Goal: Task Accomplishment & Management: Manage account settings

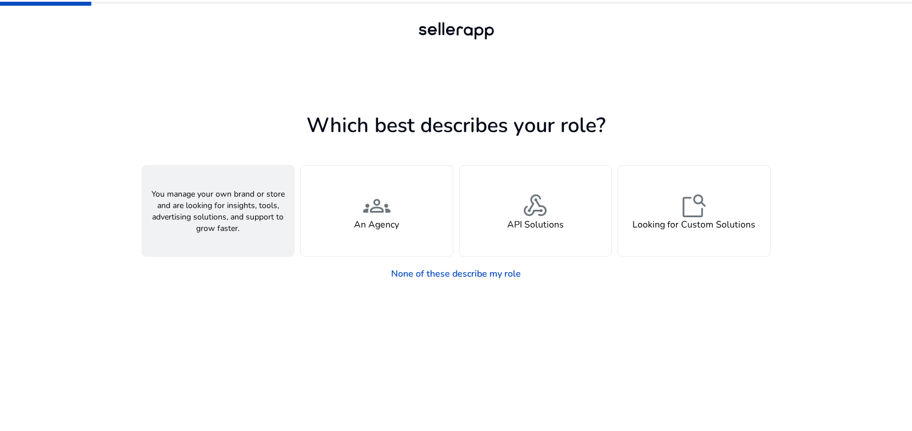
click at [266, 221] on div "person A Seller" at bounding box center [218, 211] width 152 height 90
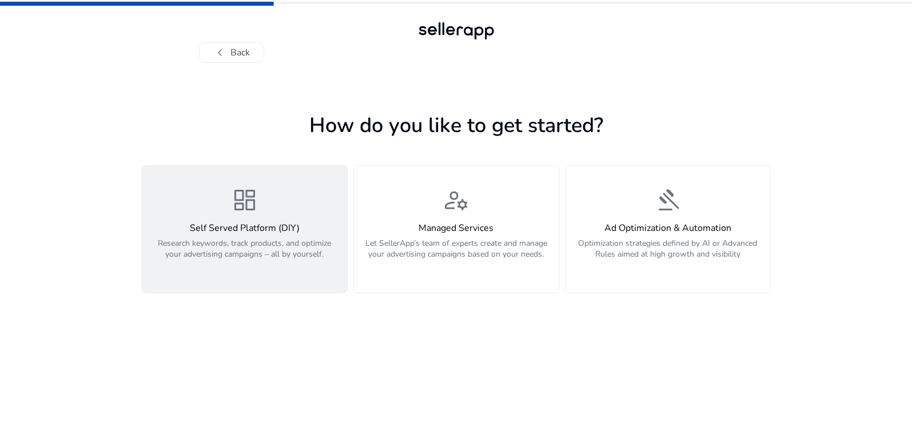
click at [239, 232] on h4 "Self Served Platform (DIY)" at bounding box center [244, 228] width 191 height 11
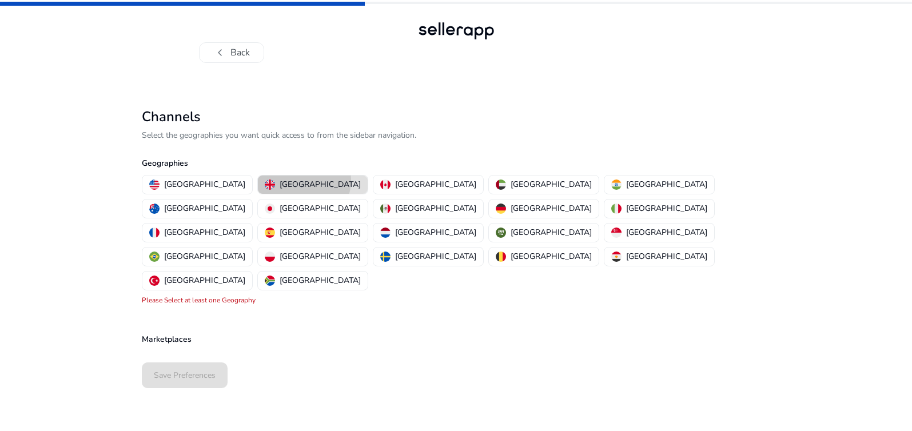
click at [280, 181] on p "[GEOGRAPHIC_DATA]" at bounding box center [320, 184] width 81 height 12
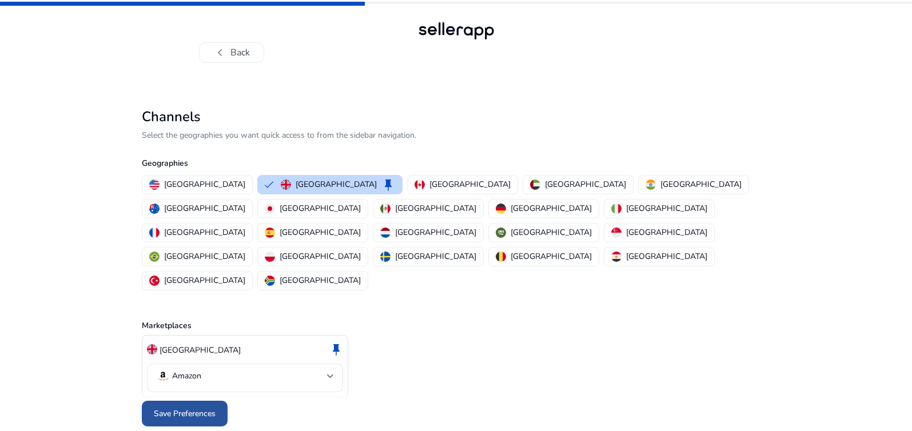
click at [194, 408] on span "Save Preferences" at bounding box center [185, 414] width 62 height 12
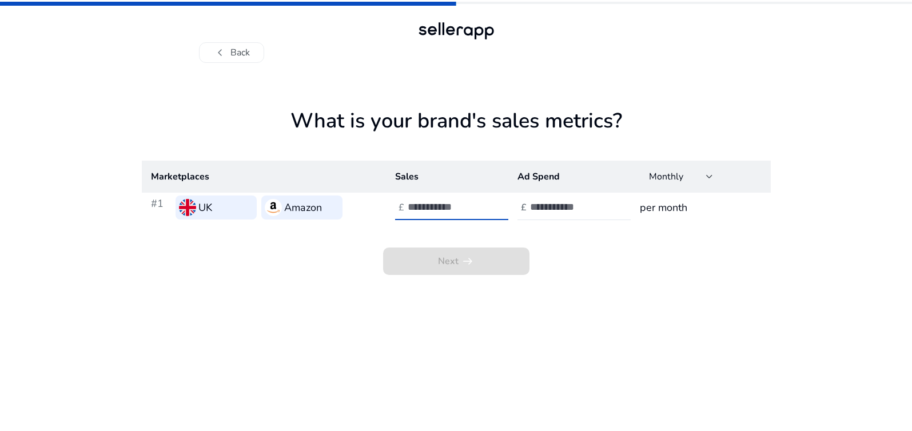
click at [424, 205] on input "number" at bounding box center [446, 207] width 77 height 13
type input "***"
click at [554, 205] on input "number" at bounding box center [568, 207] width 77 height 13
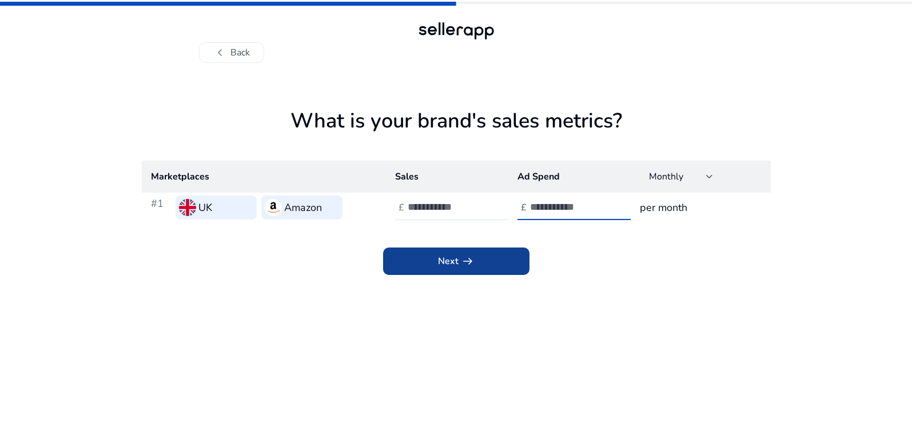
type input "*"
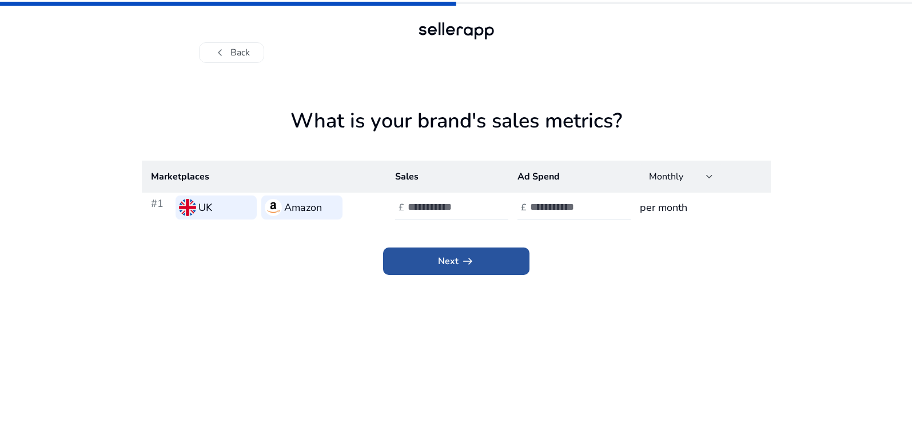
click at [449, 267] on span "Next arrow_right_alt" at bounding box center [456, 261] width 37 height 14
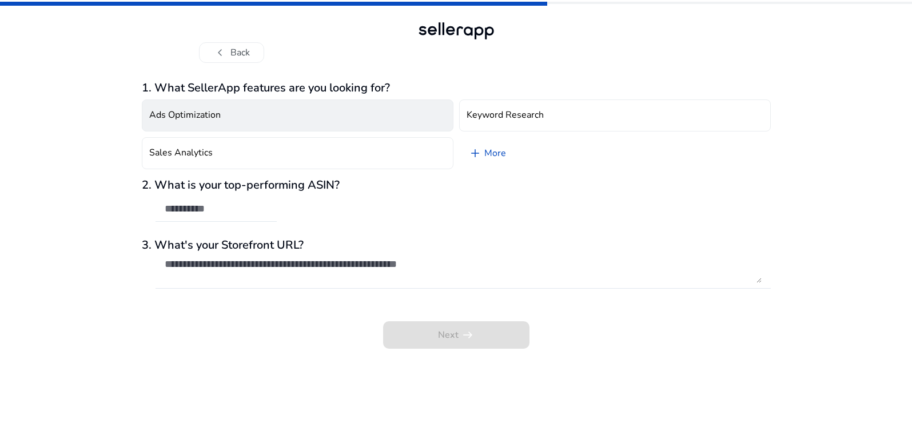
click at [247, 124] on button "Ads Optimization" at bounding box center [298, 115] width 312 height 32
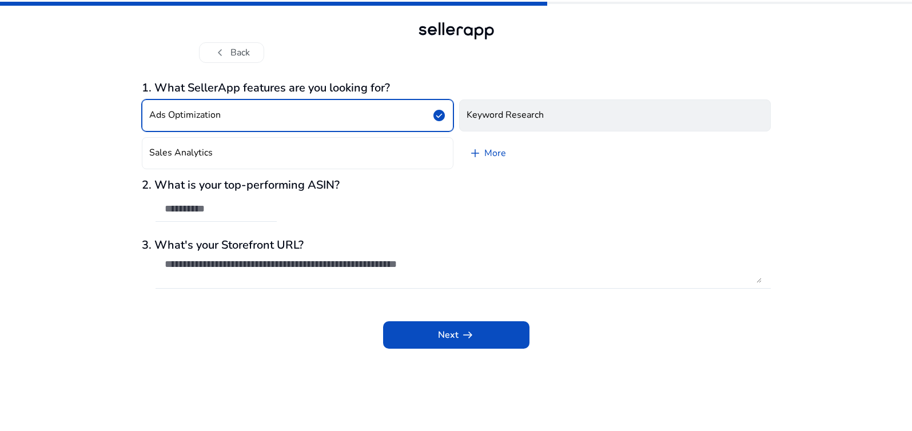
click at [503, 121] on button "Keyword Research" at bounding box center [615, 115] width 312 height 32
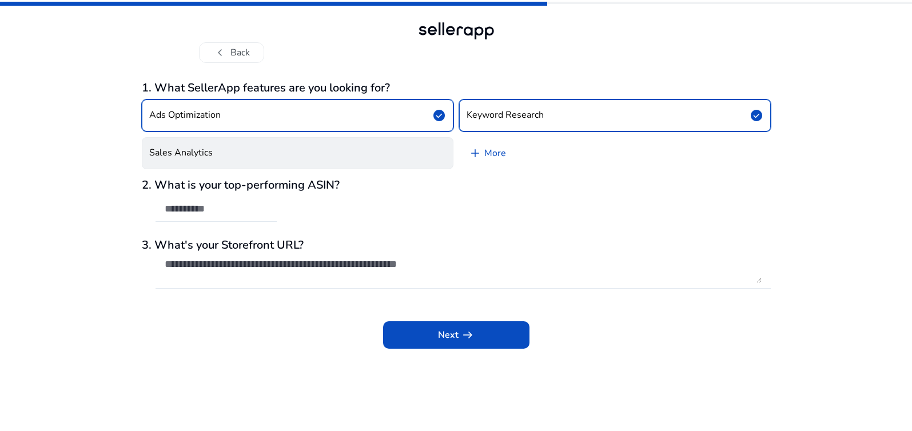
click at [358, 147] on button "Sales Analytics" at bounding box center [298, 153] width 312 height 32
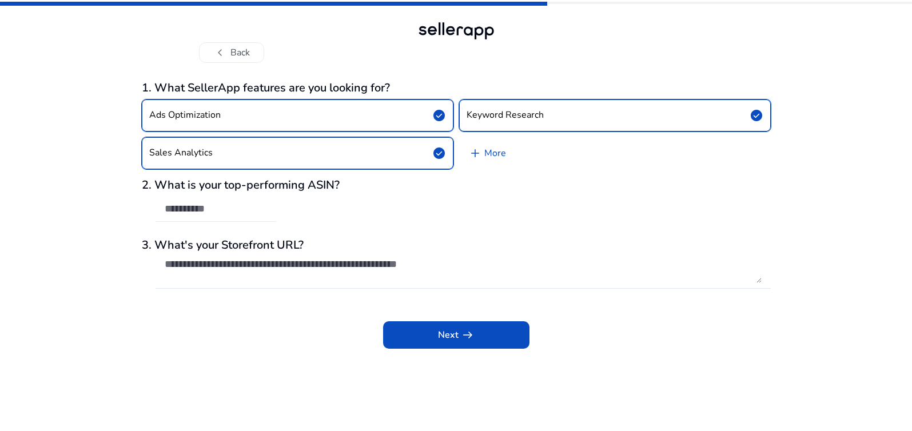
click at [184, 206] on input "text" at bounding box center [216, 208] width 103 height 13
paste input "**********"
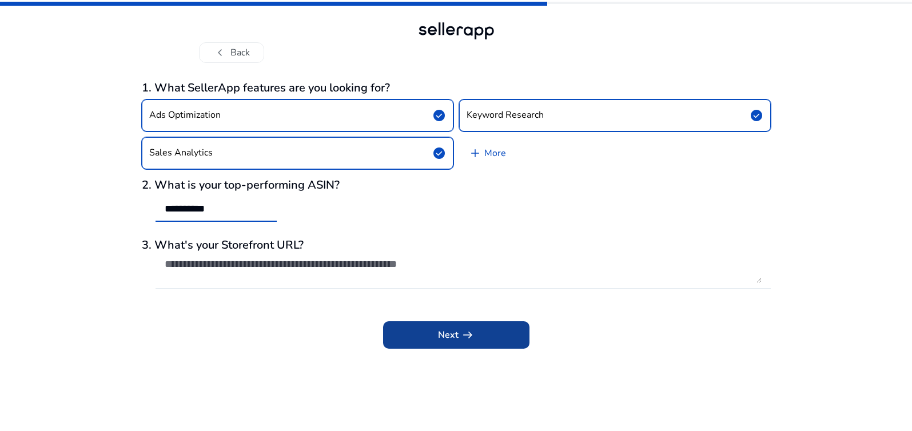
type input "**********"
click at [440, 345] on span at bounding box center [456, 334] width 146 height 27
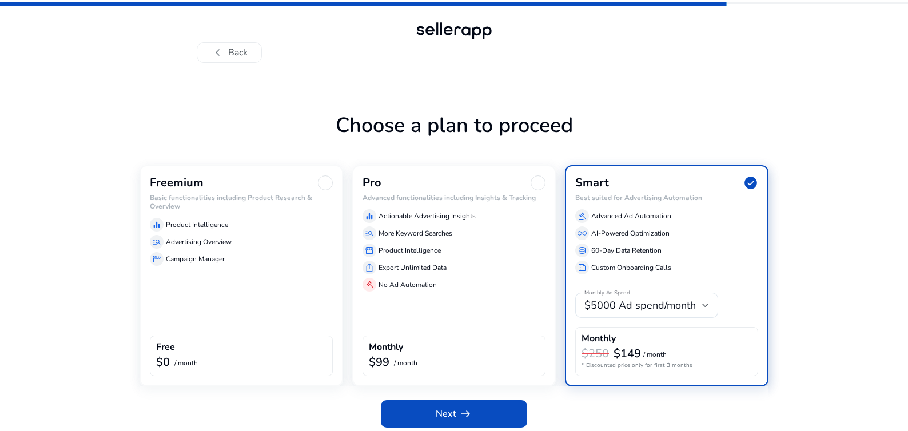
scroll to position [6, 0]
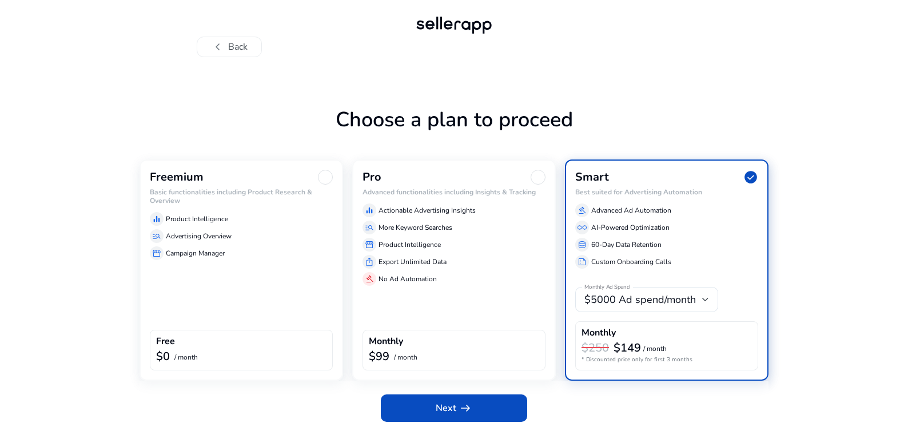
click at [241, 297] on div "Freemium Basic functionalities including Product Research & Overview equalizer …" at bounding box center [241, 270] width 204 height 221
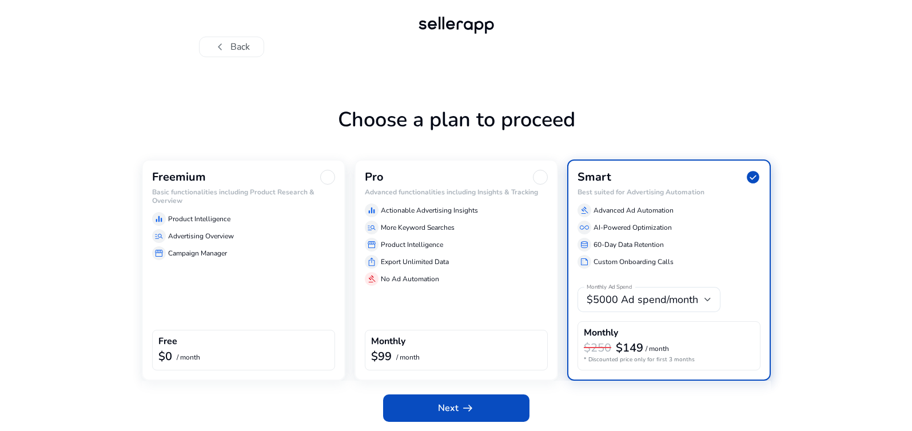
scroll to position [0, 0]
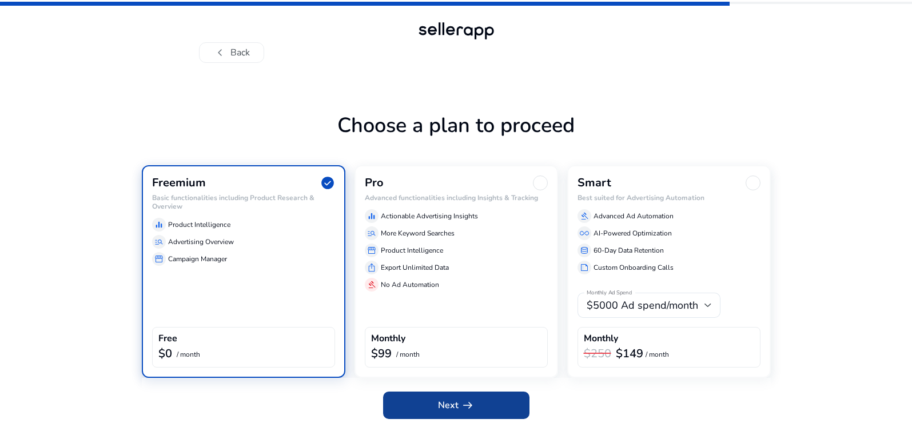
click at [453, 404] on span "Next arrow_right_alt" at bounding box center [456, 405] width 37 height 14
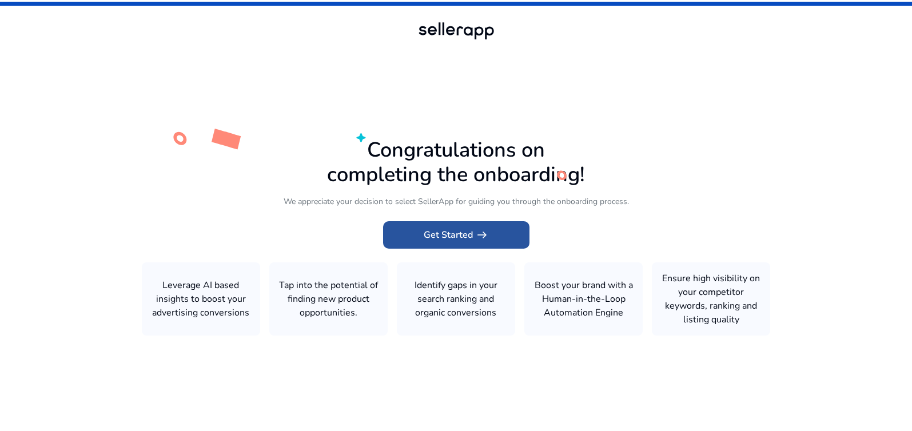
click at [437, 237] on span "Get Started arrow_right_alt" at bounding box center [456, 235] width 65 height 14
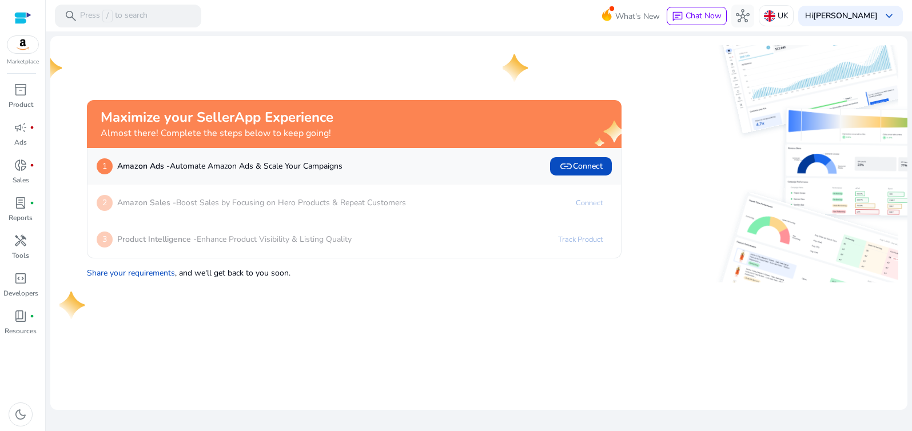
click at [515, 241] on div "3 Product Intelligence - Enhance Product Visibility & Listing Quality Track Pro…" at bounding box center [354, 239] width 515 height 18
click at [575, 240] on link "Track Product" at bounding box center [580, 239] width 63 height 18
click at [150, 241] on b "Product Intelligence -" at bounding box center [156, 239] width 79 height 11
click at [160, 216] on div "2 Amazon Sales - Boost Sales by Focusing on Hero Products & Repeat Customers Co…" at bounding box center [353, 203] width 533 height 37
click at [580, 168] on span "link Connect" at bounding box center [580, 167] width 43 height 14
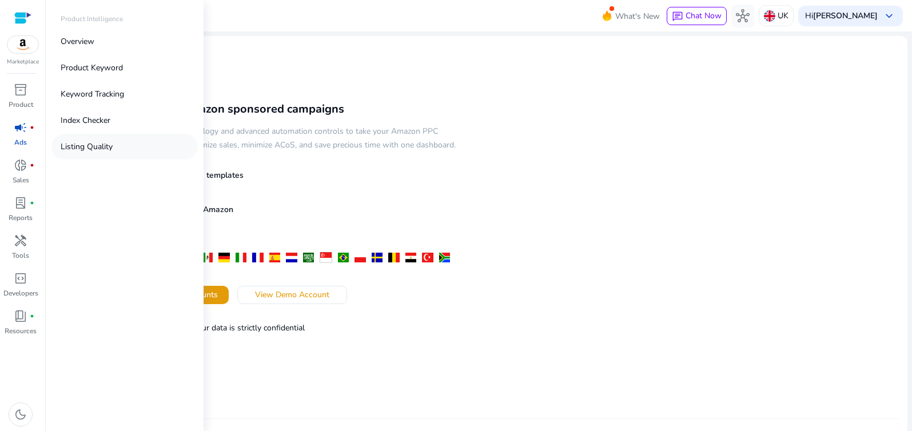
click at [96, 146] on p "Listing Quality" at bounding box center [87, 147] width 52 height 12
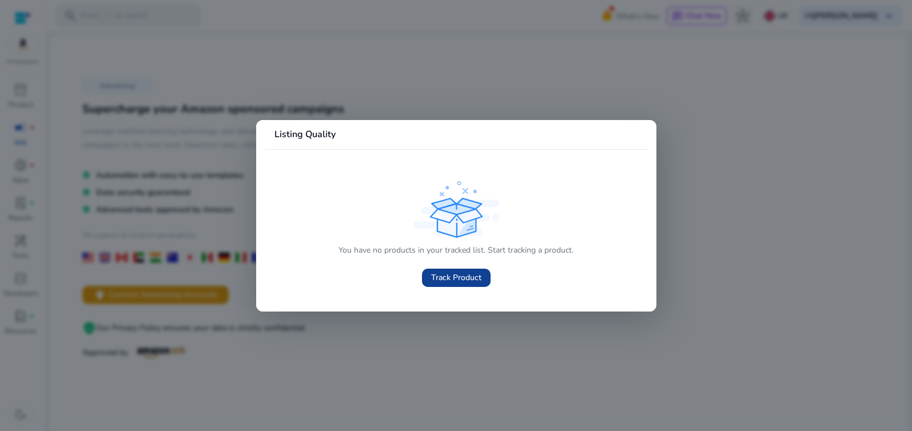
click at [455, 278] on span "Track Product" at bounding box center [456, 278] width 50 height 12
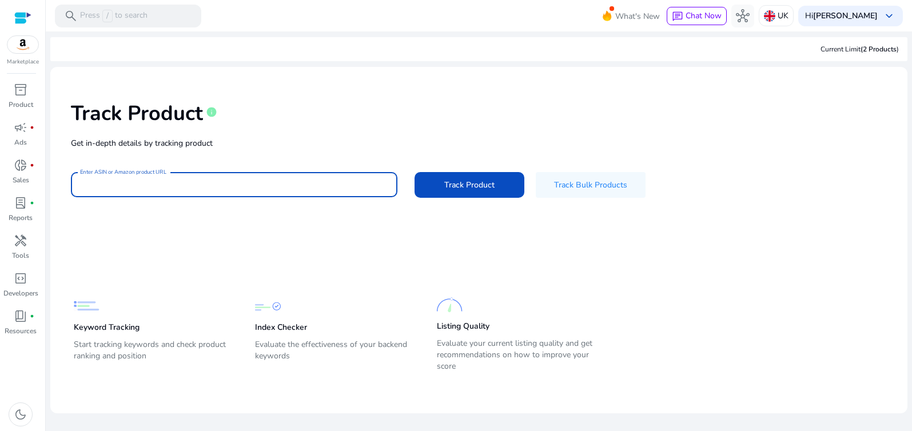
click at [105, 185] on input "Enter ASIN or Amazon product URL" at bounding box center [234, 184] width 308 height 13
paste input "**********"
type input "**********"
click at [457, 188] on span "Track Product" at bounding box center [469, 185] width 50 height 12
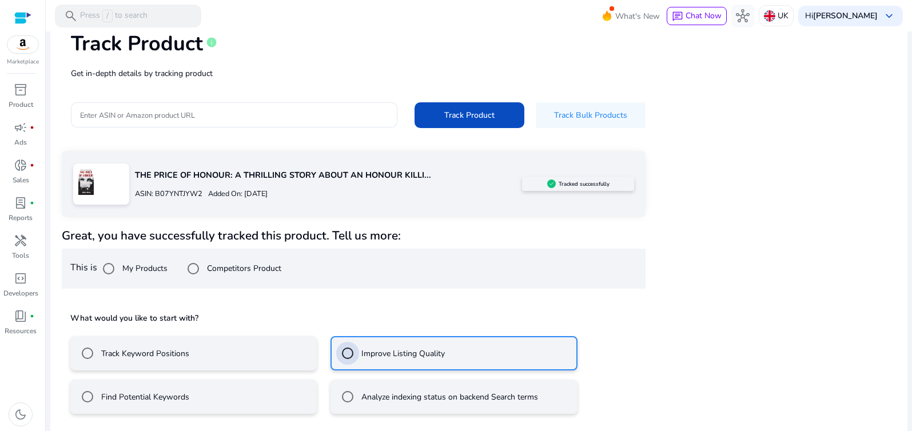
scroll to position [121, 0]
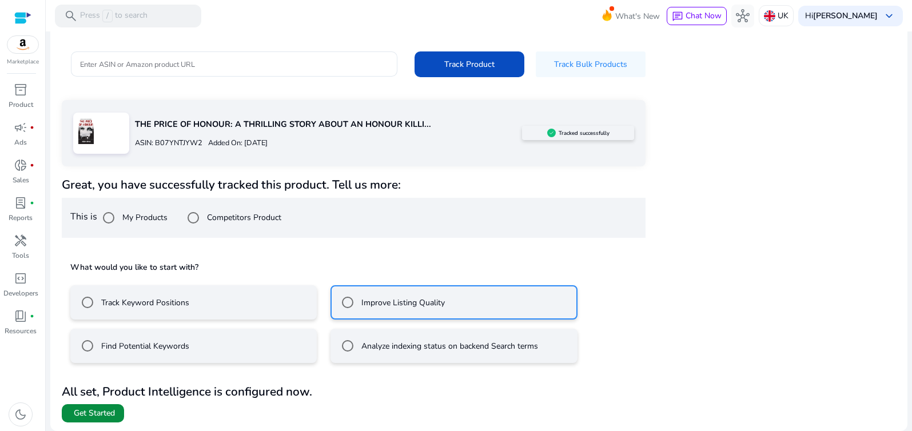
click at [105, 413] on span "Get Started" at bounding box center [94, 413] width 41 height 11
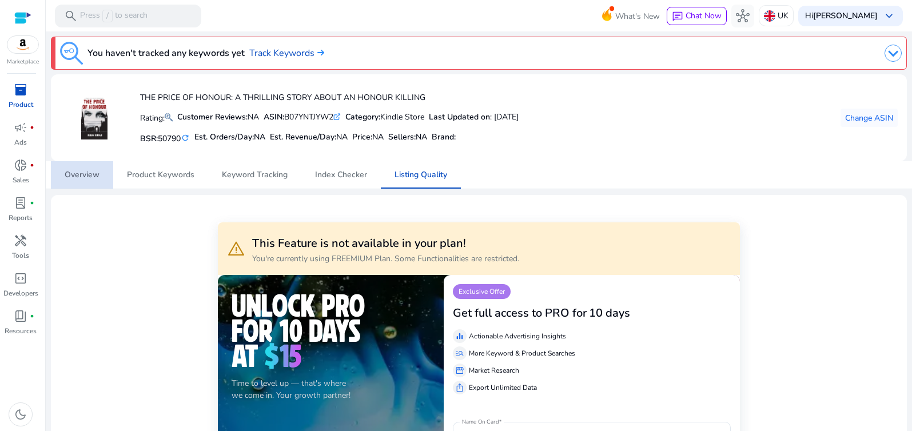
click at [89, 174] on span "Overview" at bounding box center [82, 175] width 35 height 8
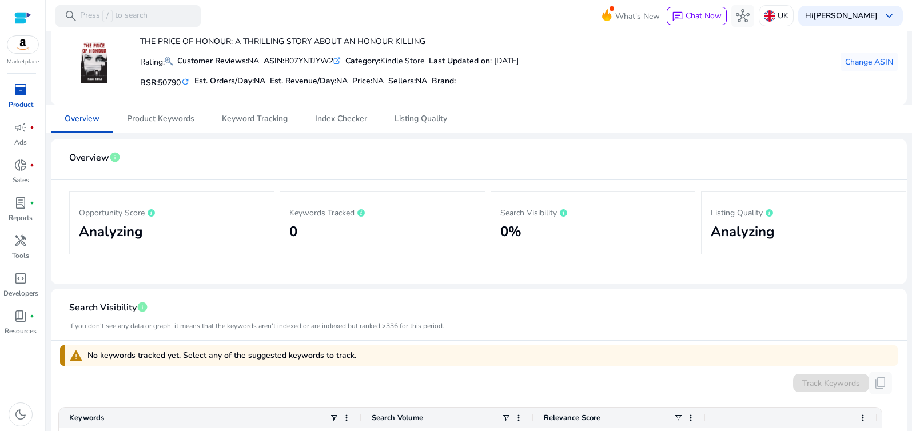
scroll to position [55, 0]
click at [160, 122] on span "Product Keywords" at bounding box center [160, 120] width 67 height 8
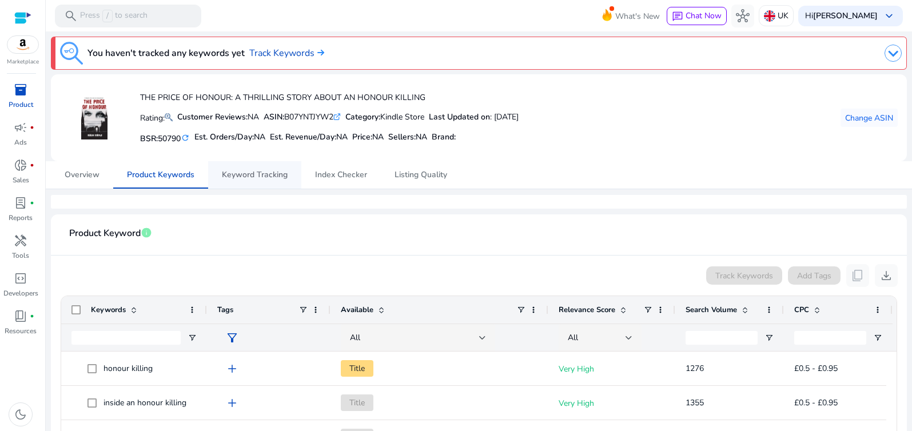
click at [245, 175] on span "Keyword Tracking" at bounding box center [255, 175] width 66 height 8
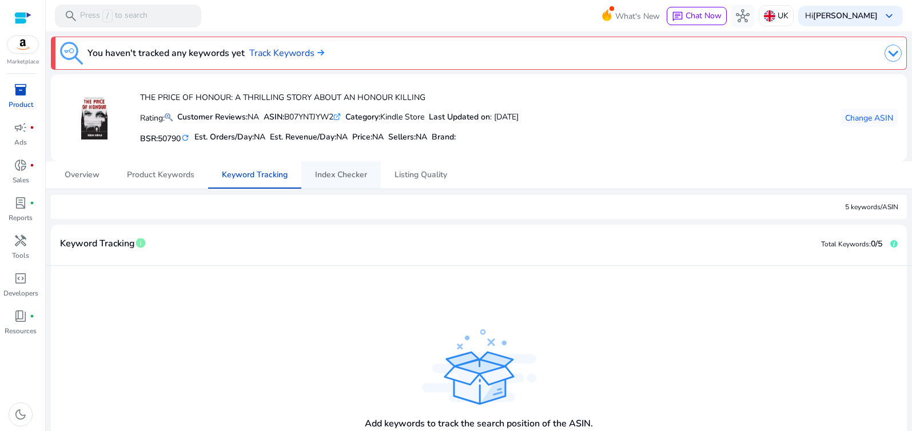
click at [334, 176] on span "Index Checker" at bounding box center [341, 175] width 52 height 8
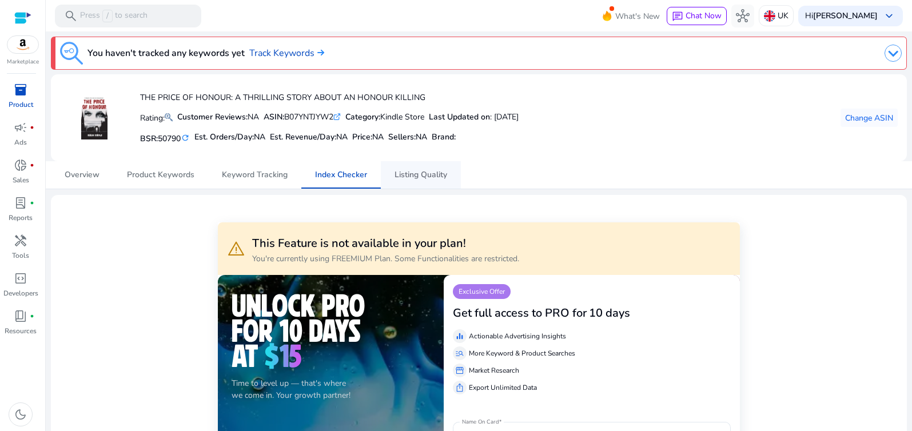
click at [420, 171] on span "Listing Quality" at bounding box center [420, 175] width 53 height 8
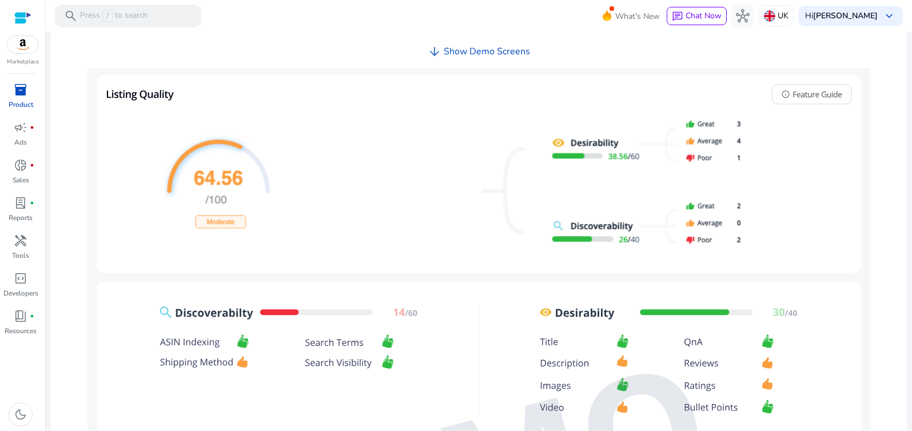
drag, startPoint x: 220, startPoint y: 220, endPoint x: 229, endPoint y: 218, distance: 8.7
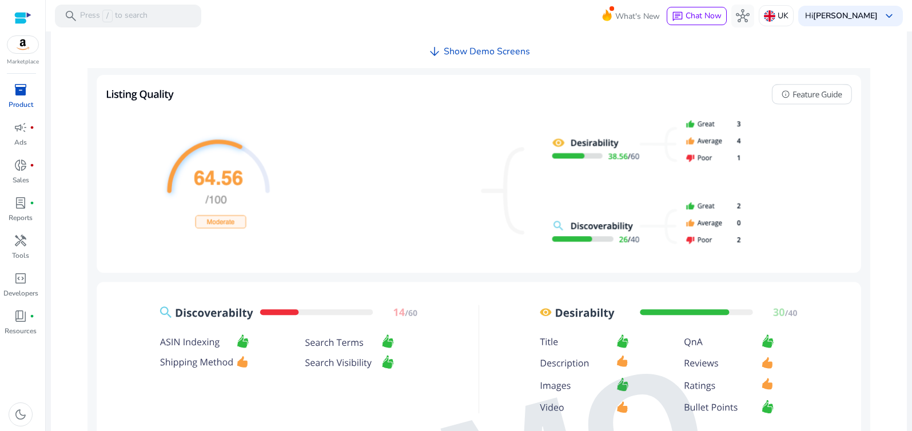
click at [498, 53] on h4 "Show Demo Screens" at bounding box center [487, 51] width 86 height 11
click at [434, 52] on span "arrow_downward" at bounding box center [435, 52] width 14 height 14
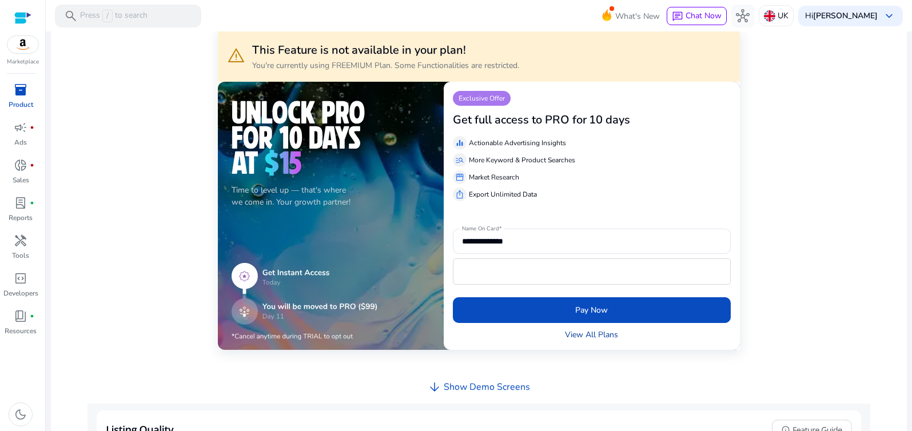
click at [590, 331] on link "View All Plans" at bounding box center [591, 335] width 53 height 12
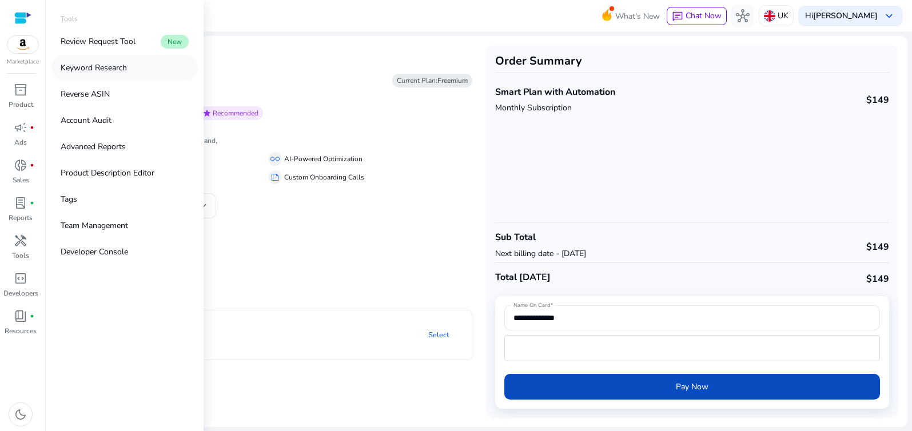
click at [109, 68] on p "Keyword Research" at bounding box center [94, 68] width 66 height 12
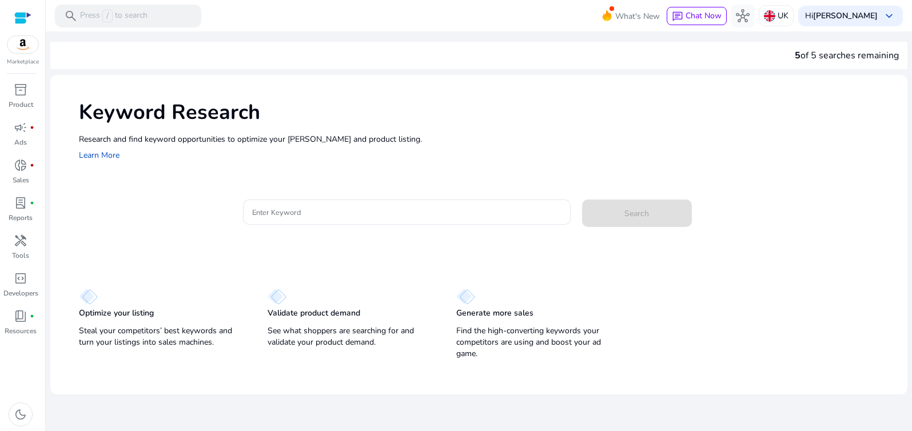
click at [94, 304] on img at bounding box center [88, 297] width 19 height 16
click at [495, 335] on p "Find the high-converting keywords your competitors are using and boost your ad …" at bounding box center [539, 342] width 166 height 34
click at [495, 334] on p "Find the high-converting keywords your competitors are using and boost your ad …" at bounding box center [539, 342] width 166 height 34
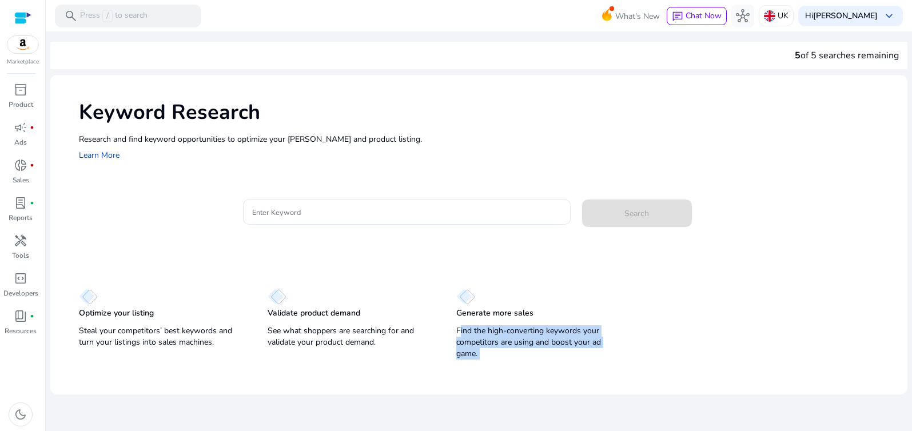
click at [495, 334] on p "Find the high-converting keywords your competitors are using and boost your ad …" at bounding box center [539, 342] width 166 height 34
click at [471, 301] on img at bounding box center [465, 297] width 19 height 16
click at [468, 300] on img at bounding box center [465, 297] width 19 height 16
drag, startPoint x: 468, startPoint y: 300, endPoint x: 455, endPoint y: 301, distance: 13.2
click at [468, 300] on img at bounding box center [465, 297] width 19 height 16
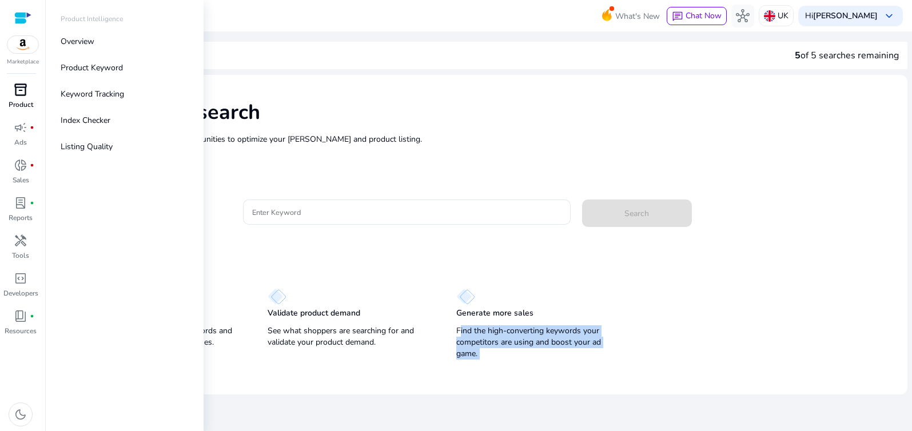
click at [21, 94] on span "inventory_2" at bounding box center [21, 90] width 14 height 14
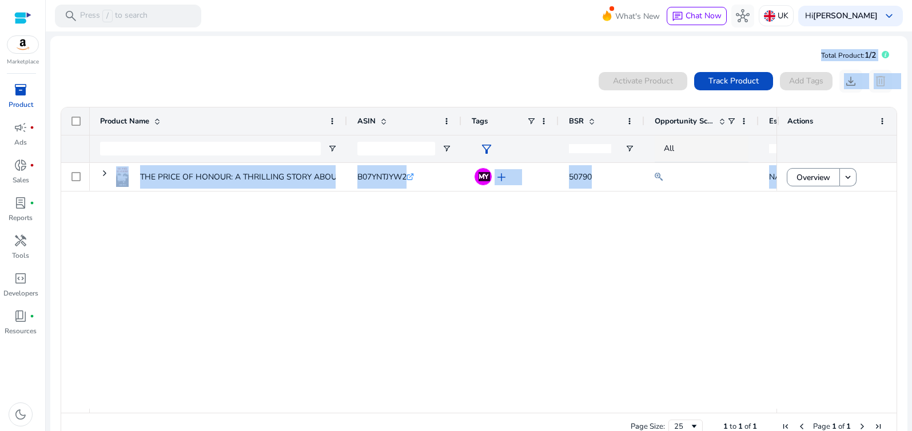
click at [469, 241] on div "THE PRICE OF HONOUR: A THRILLING STORY ABOUT AN HONOUR KILLING... B07YNTJYW2 .s…" at bounding box center [433, 286] width 687 height 246
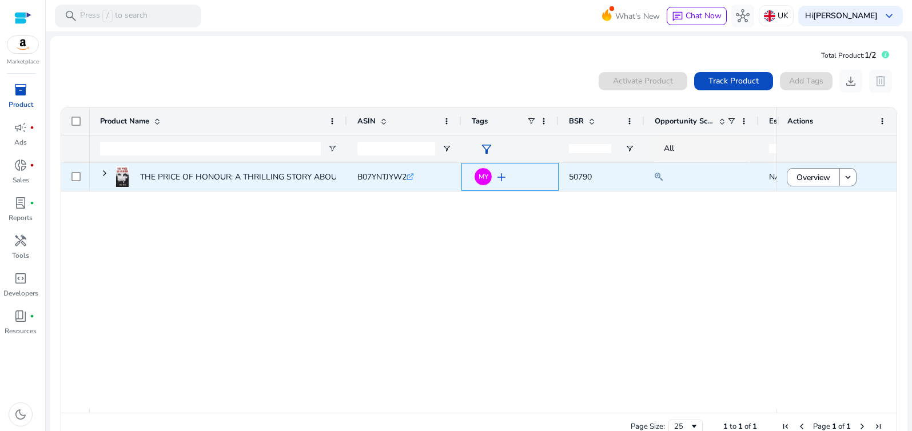
click at [500, 178] on span "add" at bounding box center [502, 177] width 14 height 14
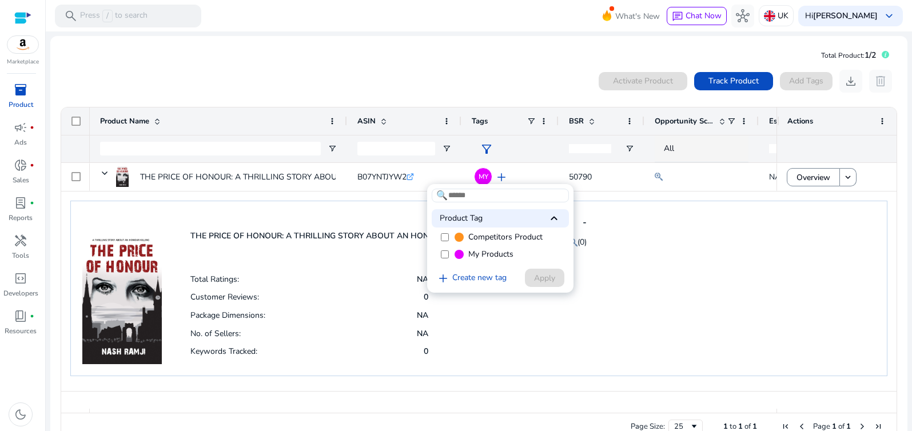
click at [649, 256] on div at bounding box center [456, 215] width 912 height 431
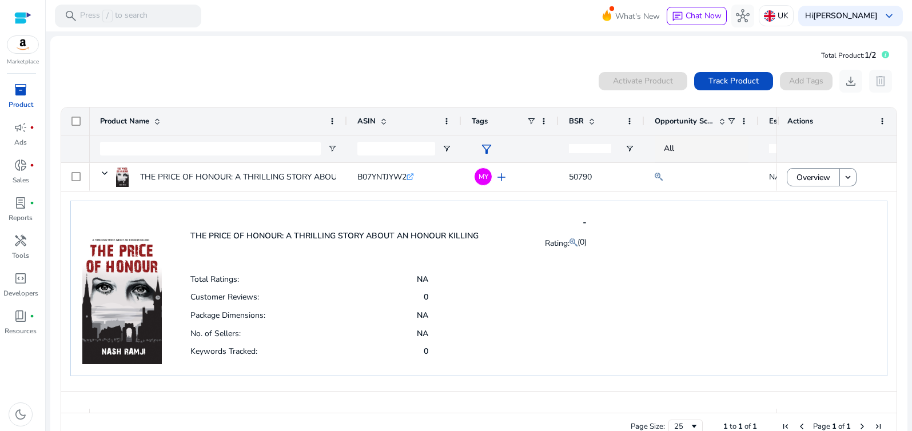
click at [681, 122] on span "Opportunity Score" at bounding box center [684, 121] width 59 height 10
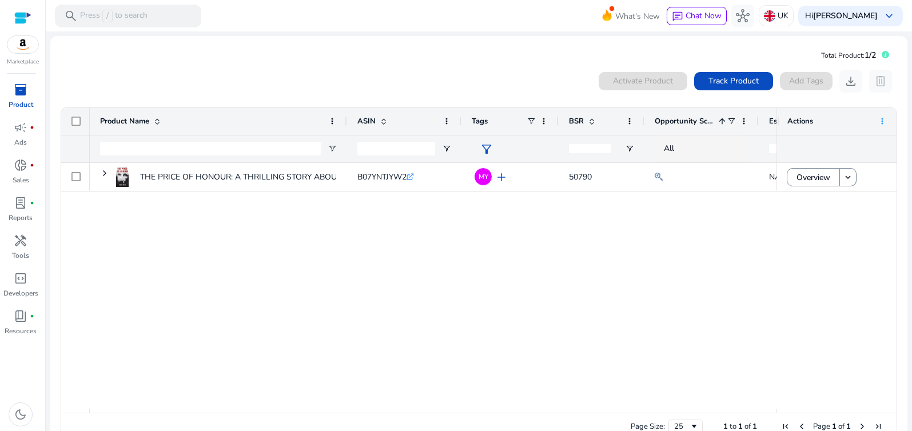
click at [880, 119] on span at bounding box center [882, 121] width 9 height 9
drag, startPoint x: 455, startPoint y: 61, endPoint x: 445, endPoint y: 62, distance: 9.2
click at [455, 61] on mat-card "Total Product: 1/2 0 products selected Activate Product Track Product Add Tags …" at bounding box center [478, 246] width 857 height 420
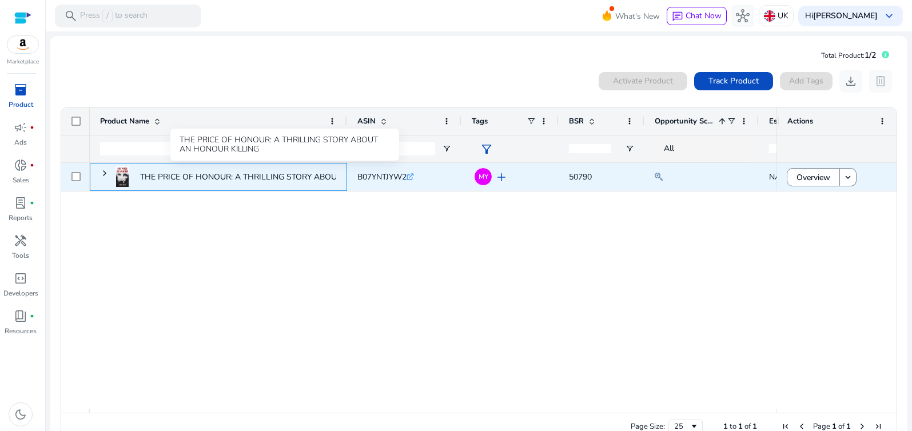
click at [195, 177] on p "THE PRICE OF HONOUR: A THRILLING STORY ABOUT AN HONOUR KILLING..." at bounding box center [285, 176] width 290 height 23
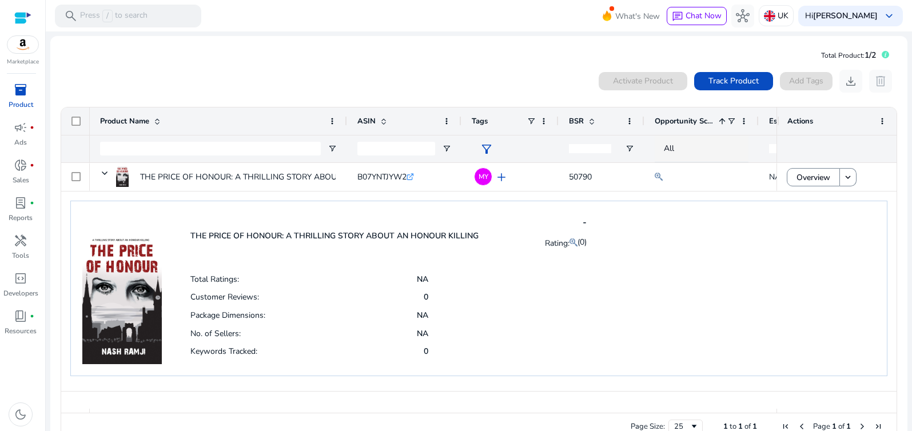
click at [70, 37] on mat-card "Total Product: 1/2 0 products selected Activate Product Track Product Add Tags …" at bounding box center [478, 246] width 857 height 420
click at [29, 45] on img at bounding box center [22, 44] width 31 height 17
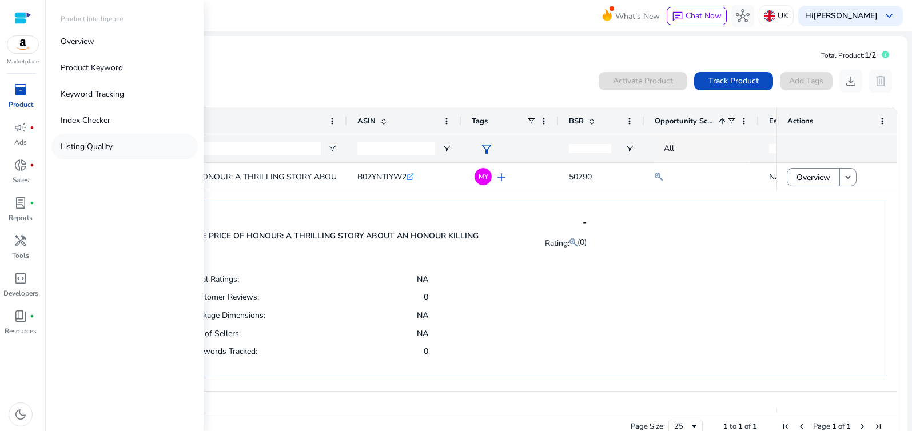
click at [78, 145] on p "Listing Quality" at bounding box center [87, 147] width 52 height 12
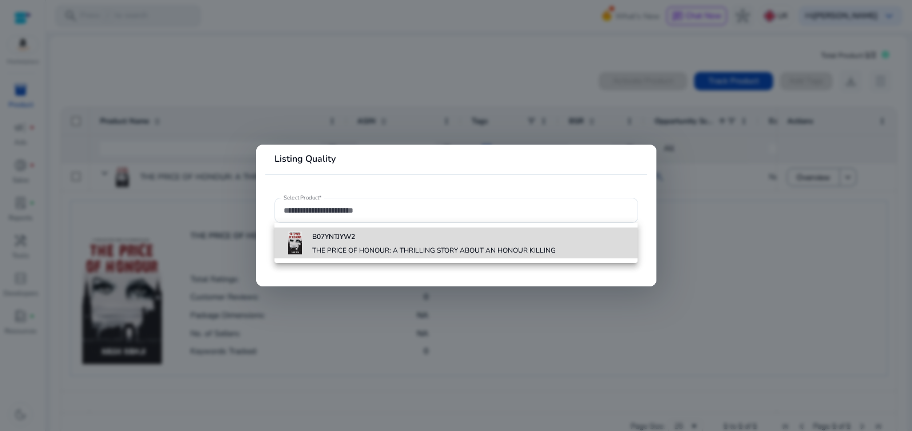
click at [382, 249] on h4 "THE PRICE OF HONOUR: A THRILLING STORY ABOUT AN HONOUR KILLING" at bounding box center [434, 250] width 244 height 9
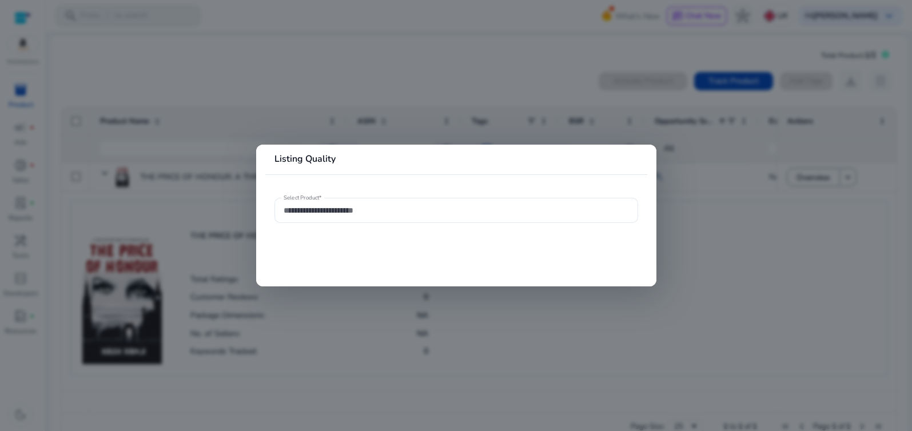
type input "**********"
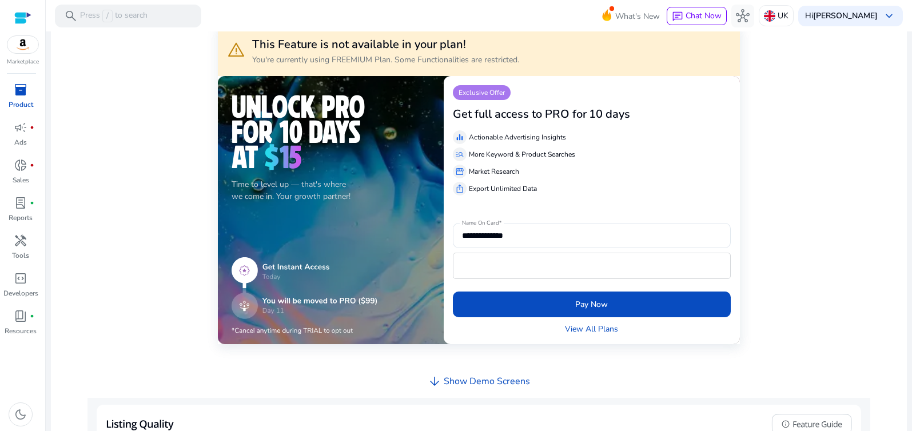
scroll to position [201, 0]
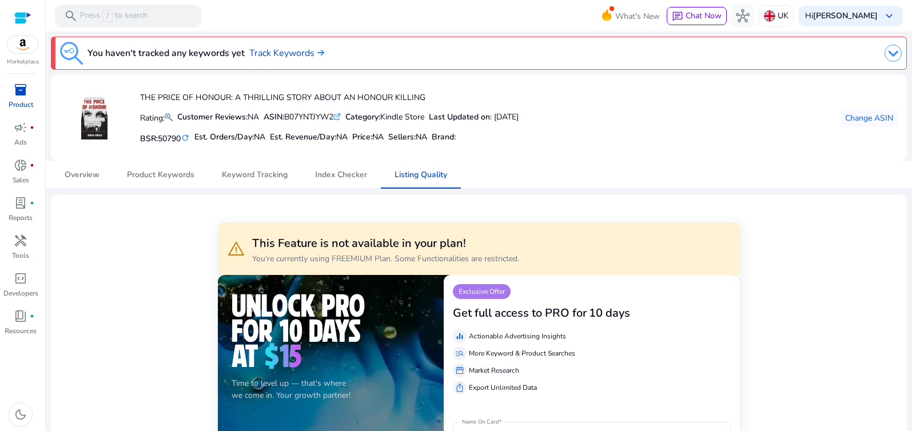
scroll to position [201, 0]
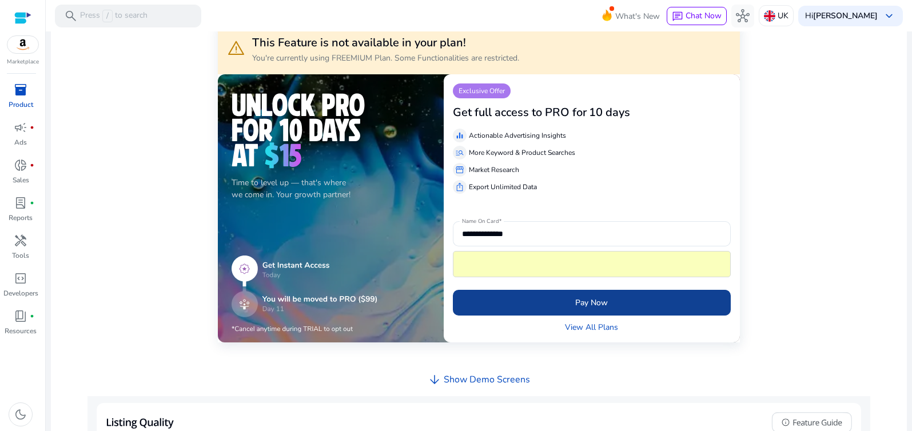
click at [564, 304] on span "submit" at bounding box center [592, 302] width 278 height 27
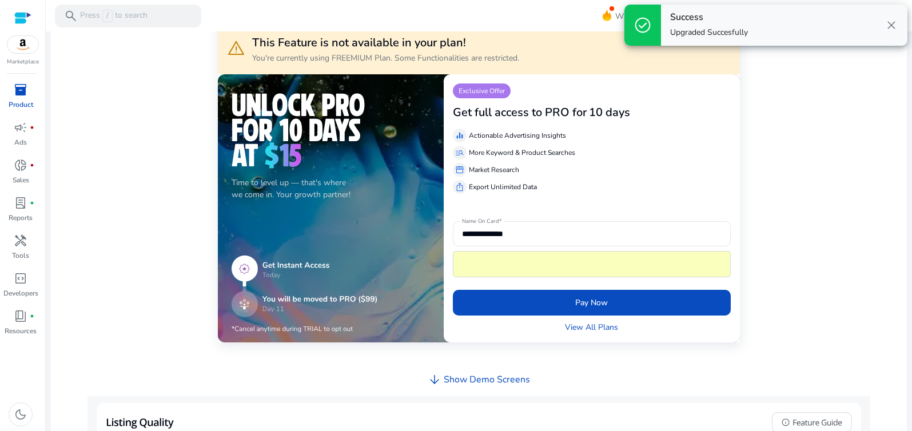
scroll to position [0, 0]
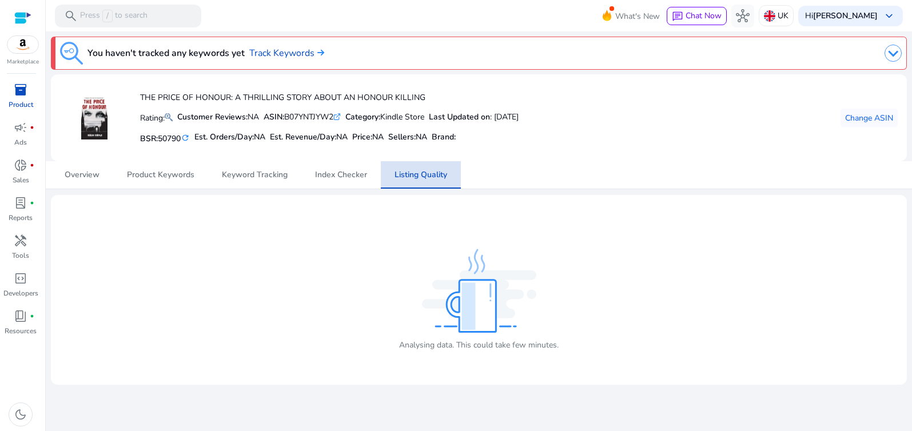
click at [426, 178] on span "Listing Quality" at bounding box center [420, 175] width 53 height 8
click at [189, 138] on mat-icon "refresh" at bounding box center [185, 138] width 9 height 11
click at [418, 174] on span "Listing Quality" at bounding box center [420, 175] width 53 height 8
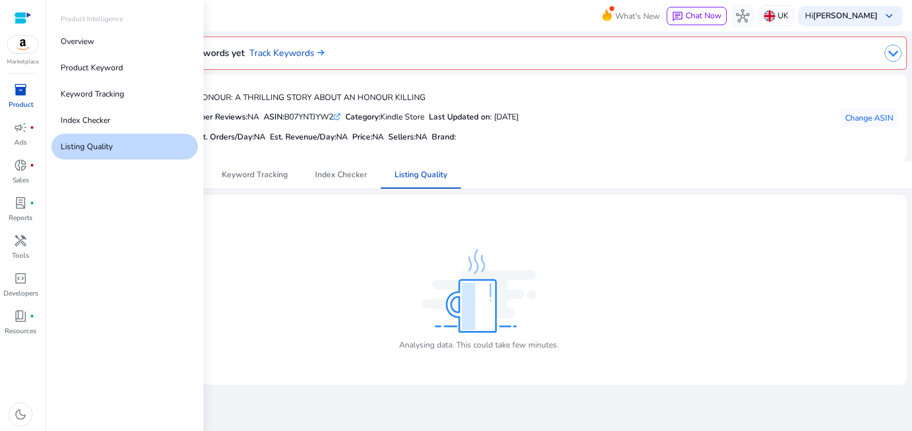
click at [103, 149] on p "Listing Quality" at bounding box center [87, 147] width 52 height 12
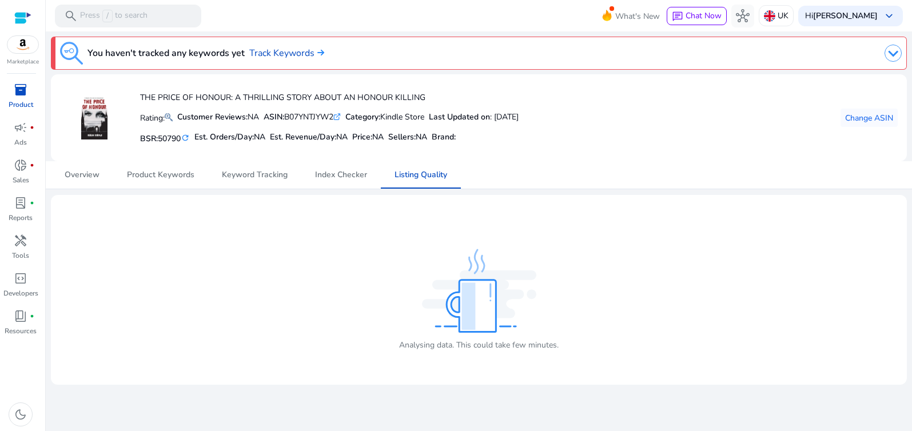
click at [894, 54] on img at bounding box center [892, 53] width 17 height 17
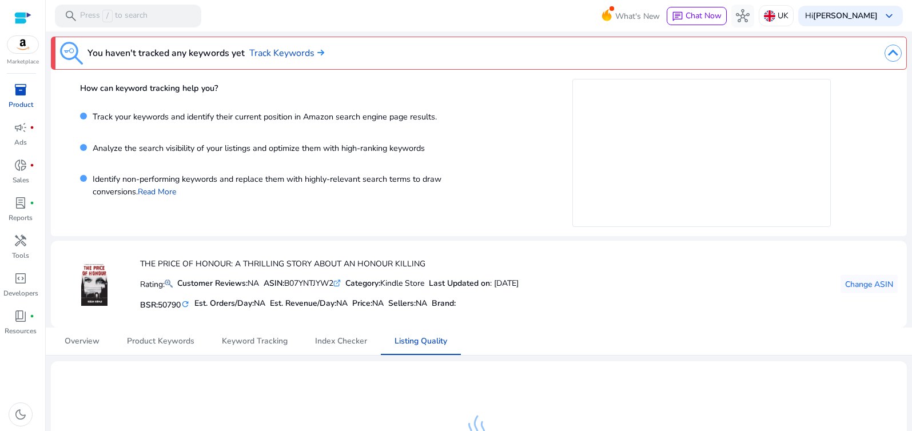
click at [891, 54] on img at bounding box center [892, 53] width 17 height 17
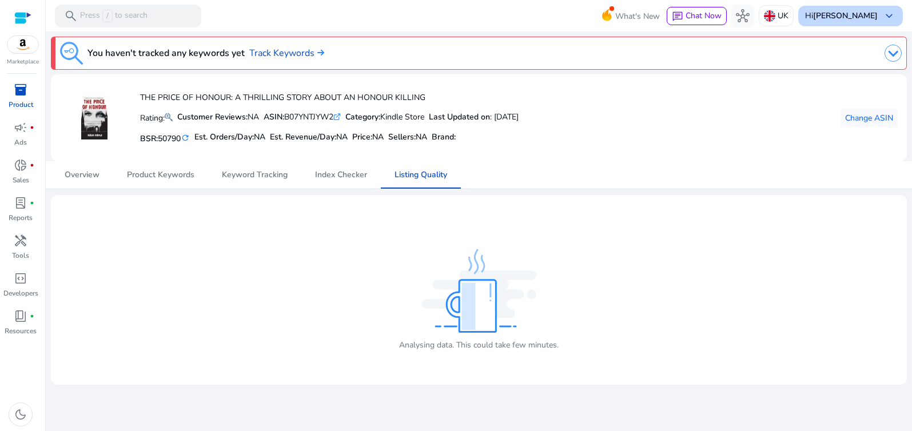
click at [890, 15] on span "keyboard_arrow_down" at bounding box center [889, 16] width 14 height 14
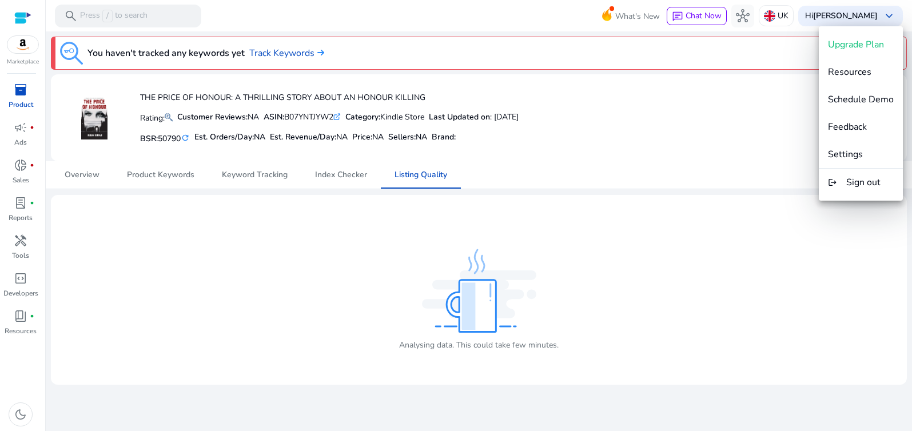
click at [22, 18] on div at bounding box center [456, 215] width 912 height 431
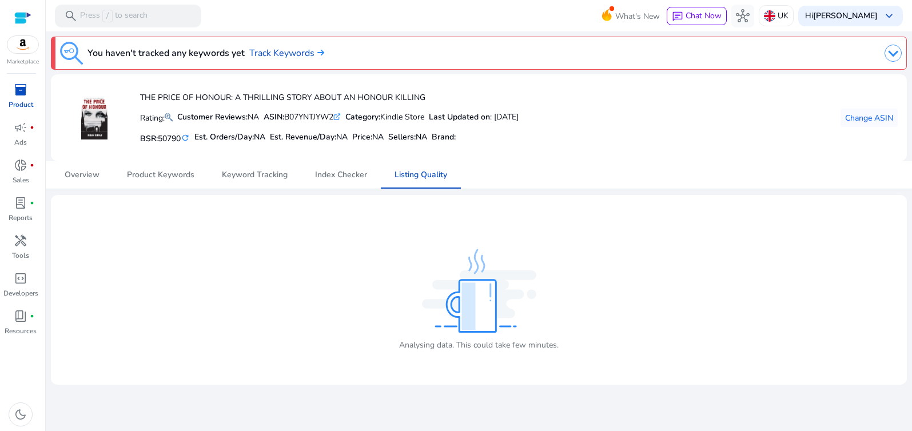
click at [23, 18] on div at bounding box center [22, 17] width 17 height 13
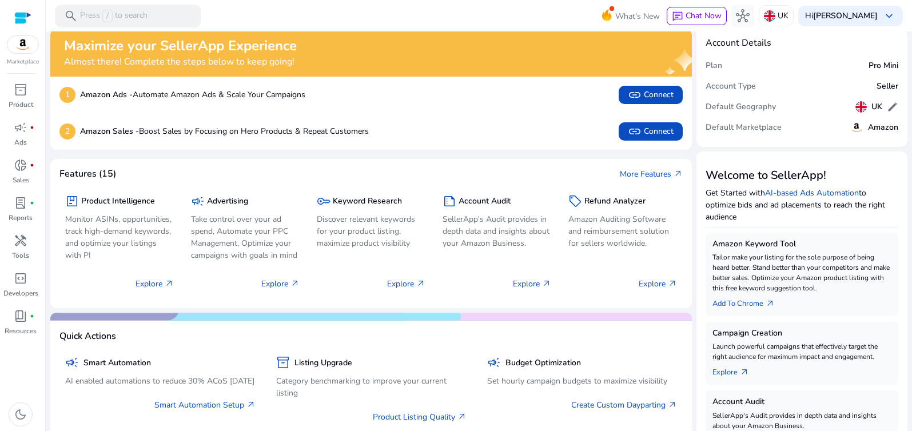
scroll to position [3, 0]
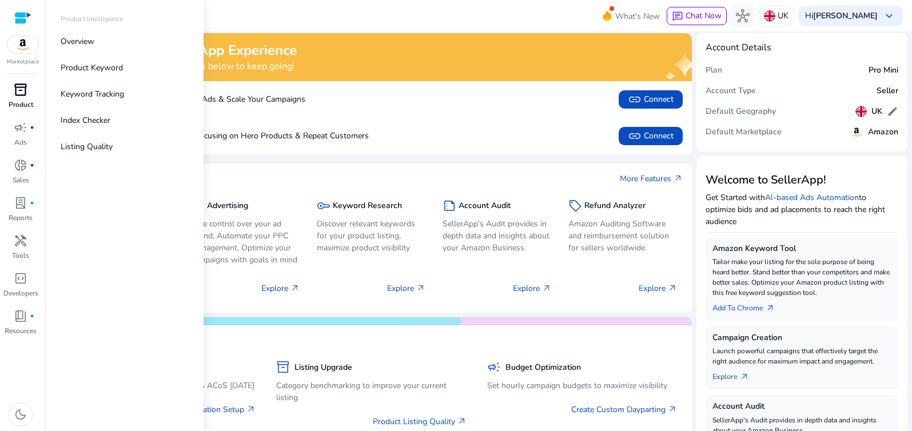
click at [29, 98] on div "inventory_2" at bounding box center [21, 90] width 32 height 18
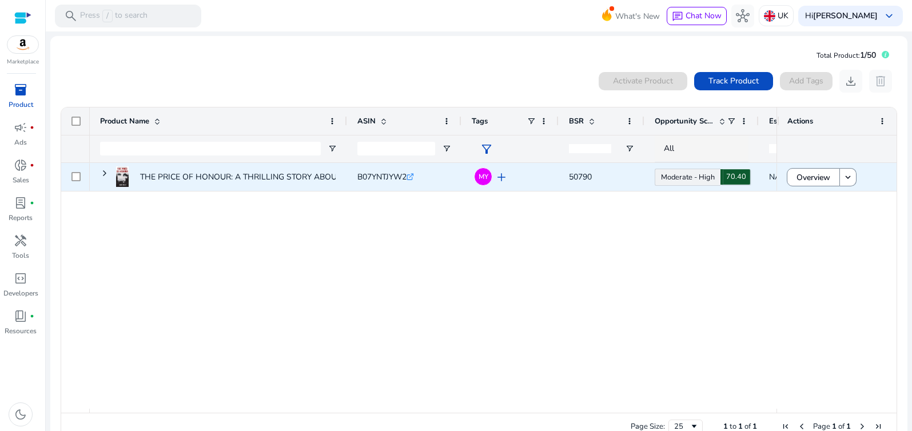
click at [687, 269] on icon at bounding box center [675, 297] width 57 height 57
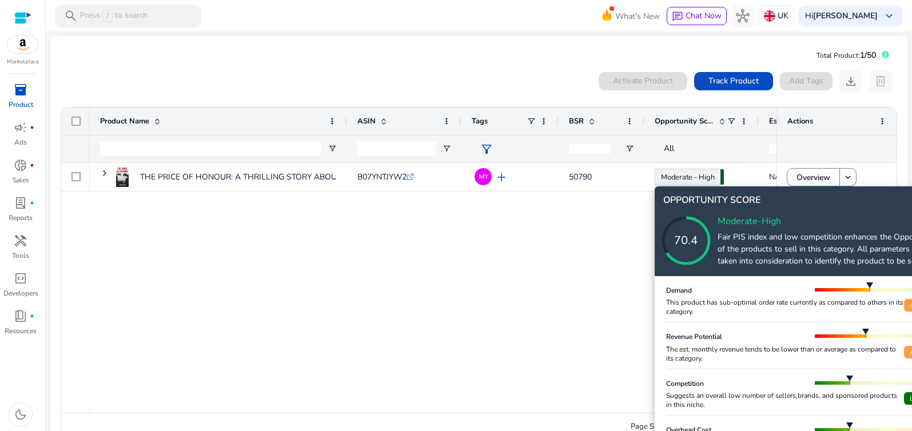
click at [733, 211] on icon at bounding box center [697, 229] width 114 height 114
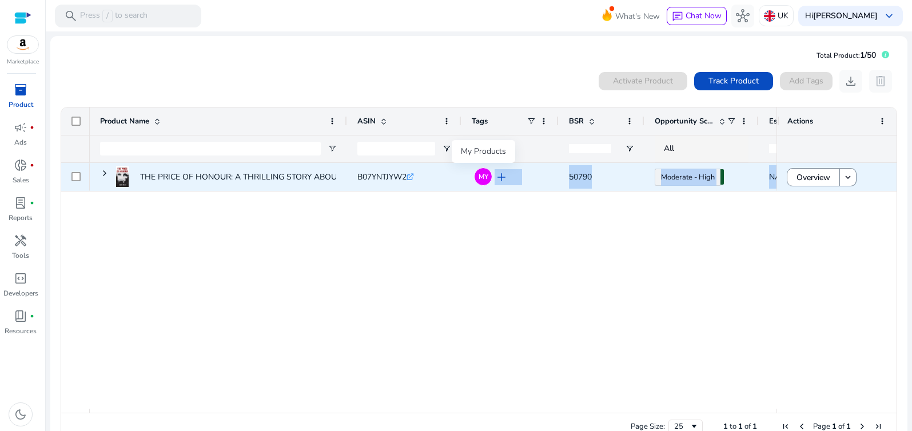
drag, startPoint x: 717, startPoint y: 192, endPoint x: 468, endPoint y: 190, distance: 248.7
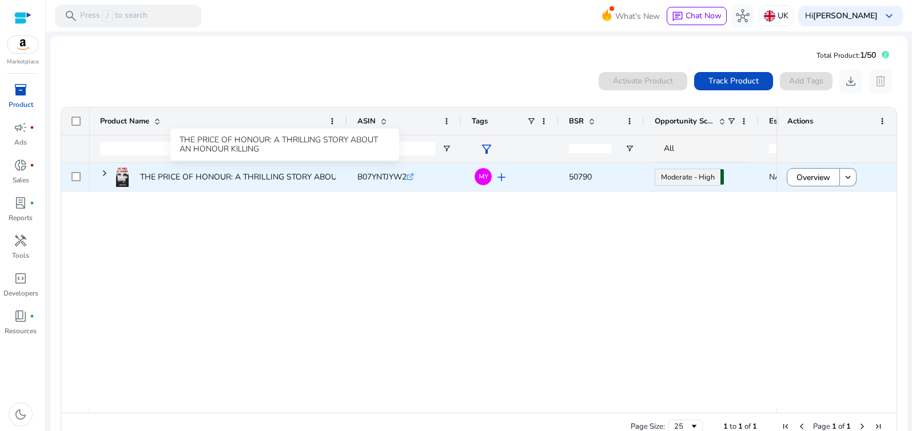
click at [233, 178] on p "THE PRICE OF HONOUR: A THRILLING STORY ABOUT AN HONOUR KILLING..." at bounding box center [285, 176] width 290 height 23
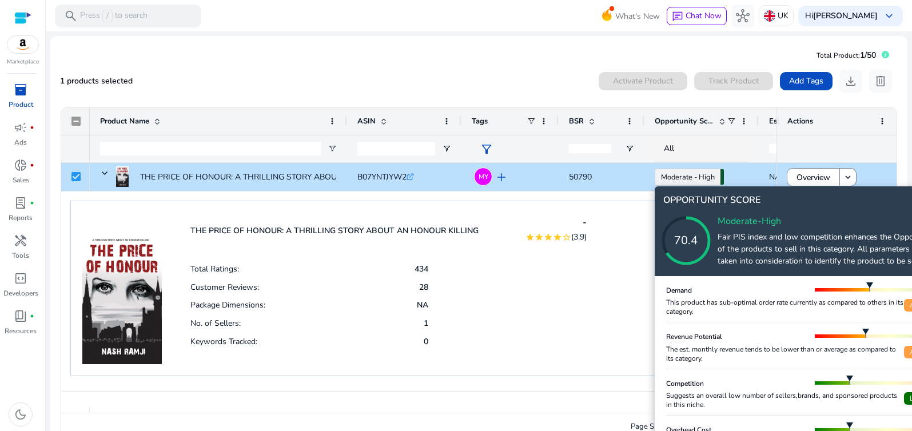
click at [679, 239] on div "70.4" at bounding box center [685, 240] width 91 height 17
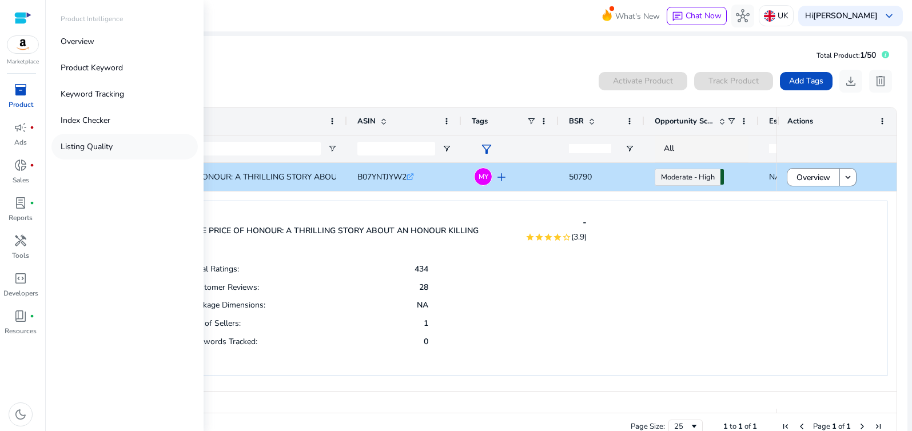
click at [93, 148] on p "Listing Quality" at bounding box center [87, 147] width 52 height 12
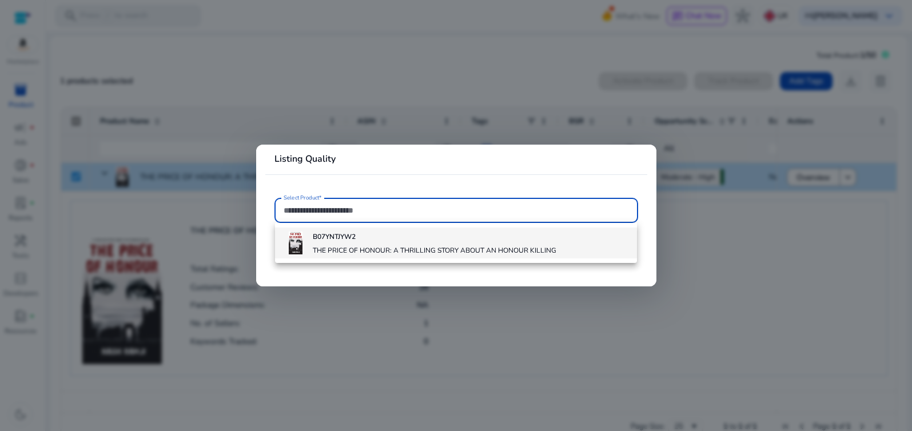
click at [328, 241] on b "B07YNTJYW2" at bounding box center [334, 236] width 43 height 9
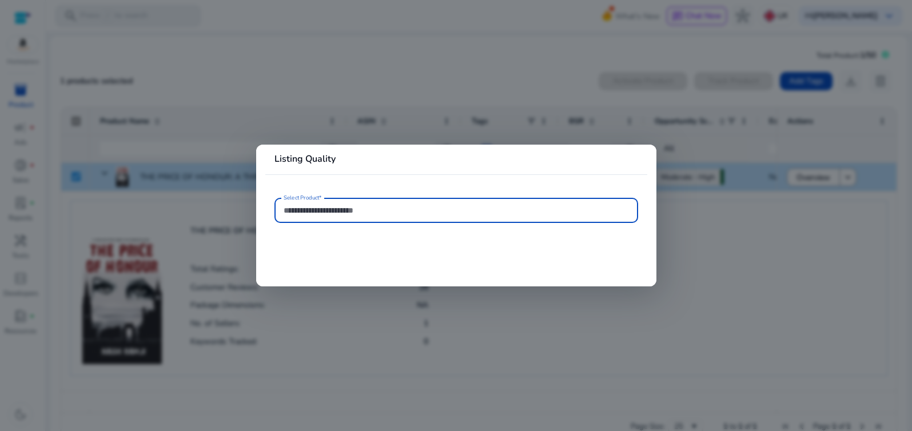
type input "**********"
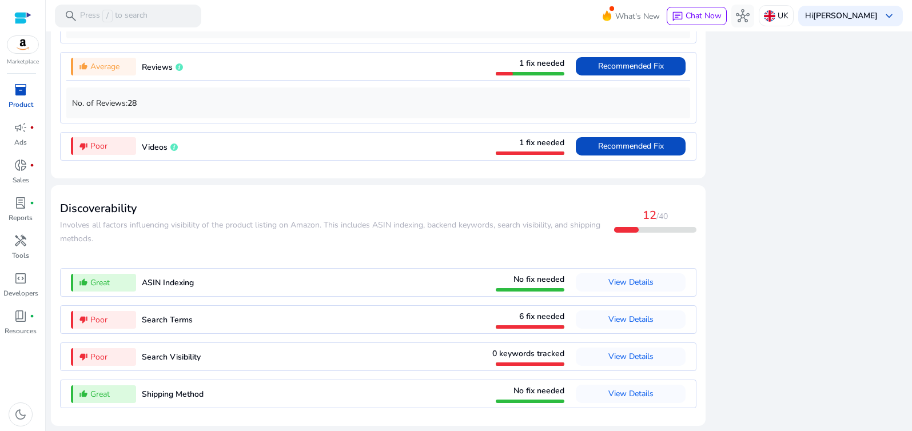
scroll to position [1090, 0]
click at [621, 317] on span "View Details" at bounding box center [630, 319] width 45 height 11
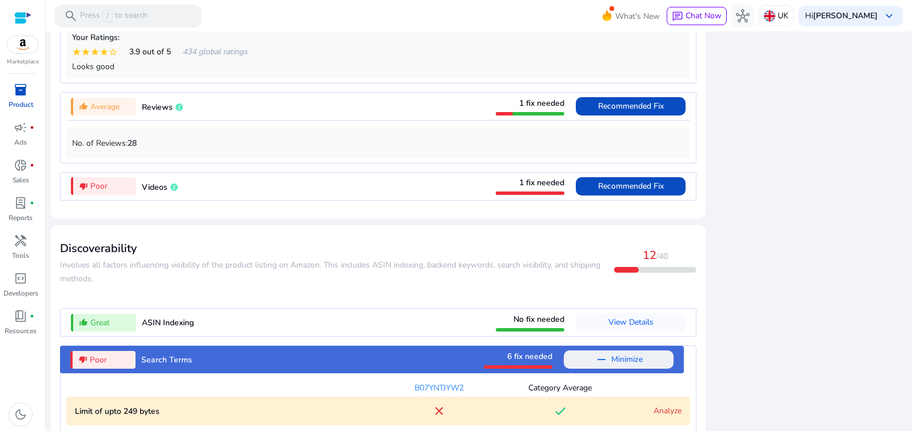
scroll to position [1022, 0]
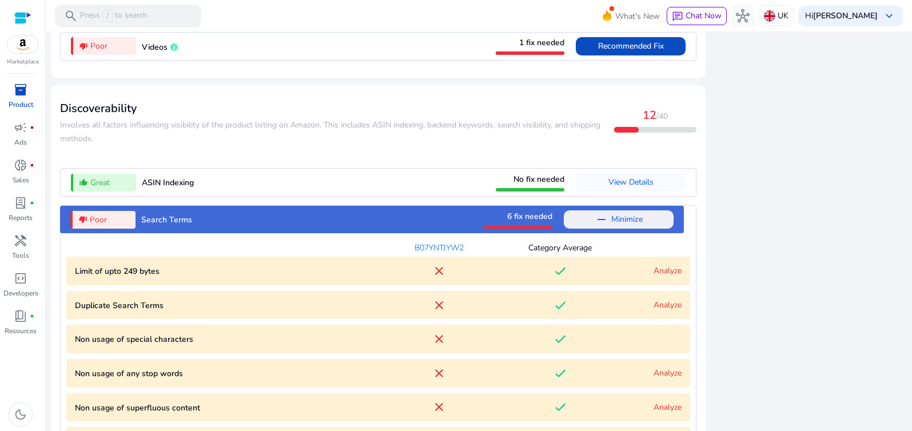
click at [596, 226] on mat-icon "remove" at bounding box center [602, 220] width 14 height 14
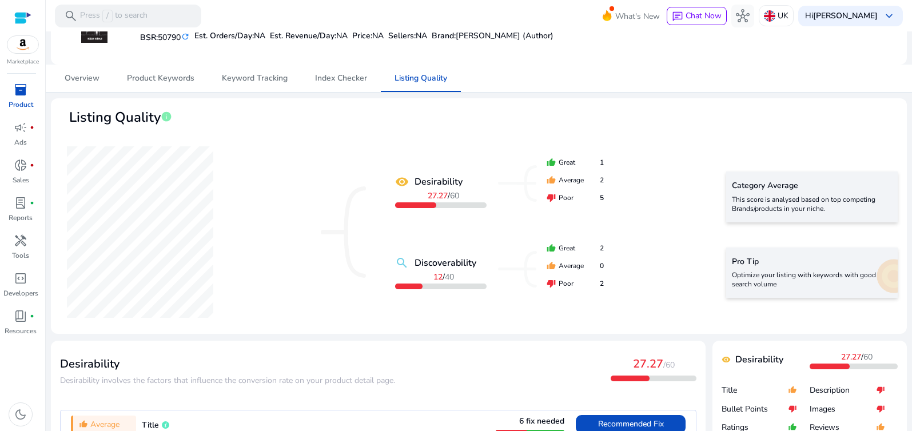
scroll to position [90, 0]
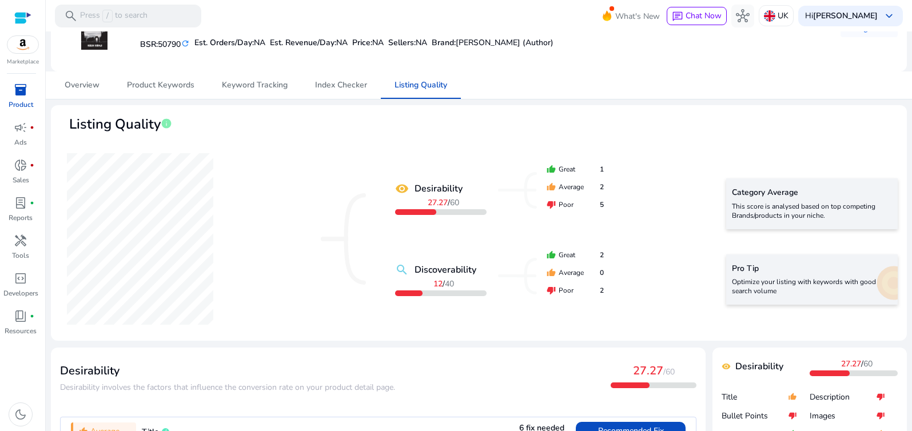
click at [883, 284] on div "Pro Tip Optimize your listing with keywords with good search volume" at bounding box center [812, 279] width 172 height 50
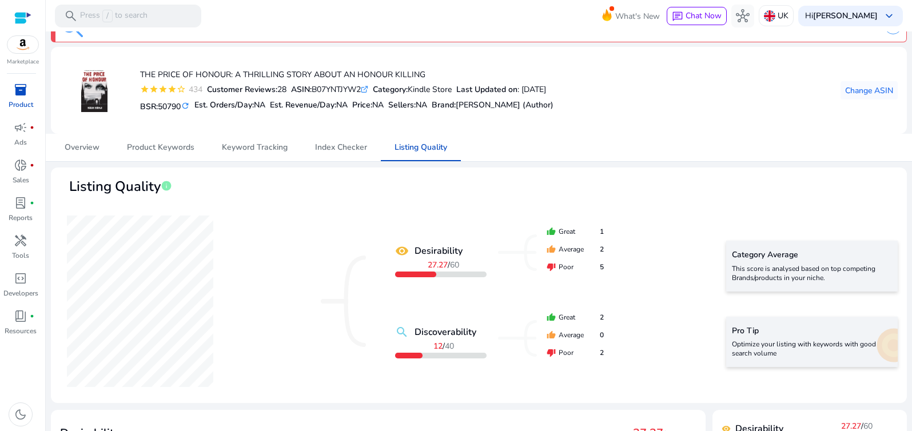
scroll to position [0, 0]
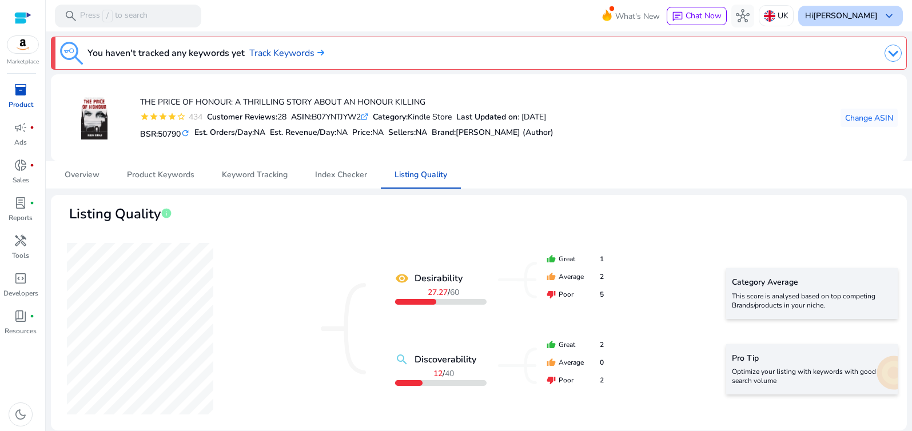
click at [882, 17] on span "keyboard_arrow_down" at bounding box center [889, 16] width 14 height 14
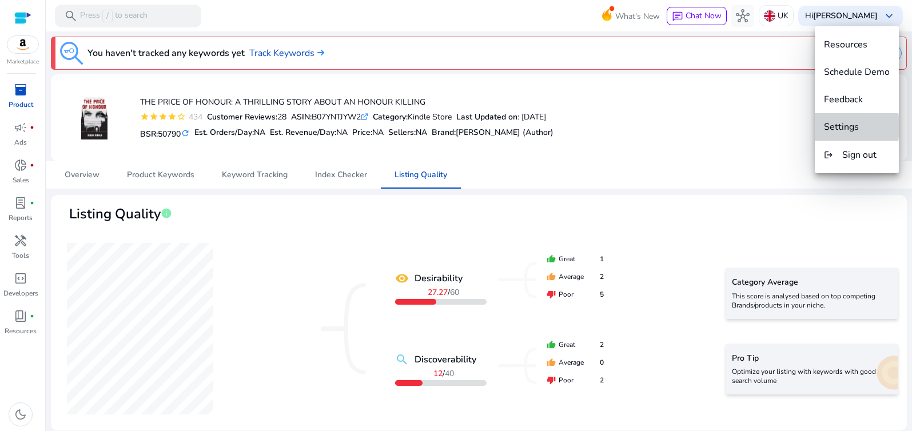
click at [852, 126] on span "Settings" at bounding box center [841, 127] width 35 height 13
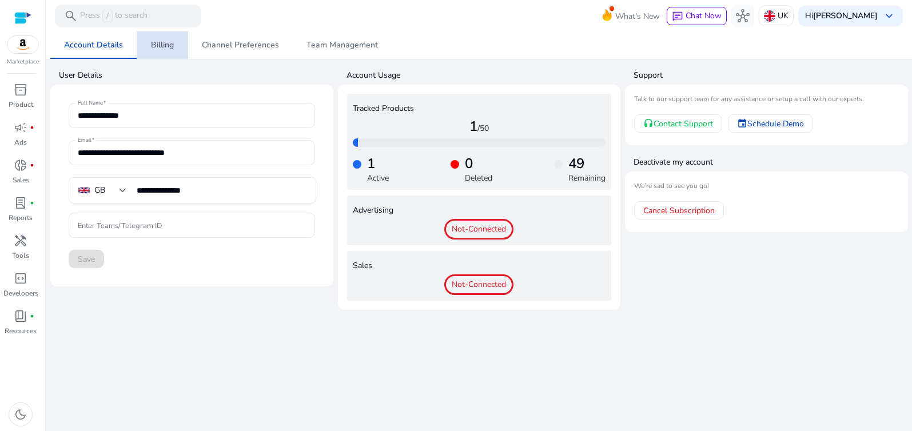
click at [165, 43] on span "Billing" at bounding box center [162, 45] width 23 height 8
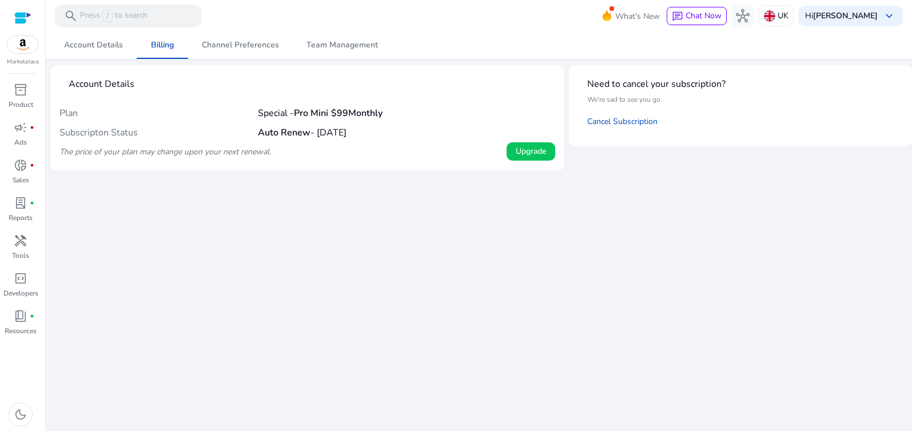
click at [21, 20] on div at bounding box center [22, 17] width 17 height 13
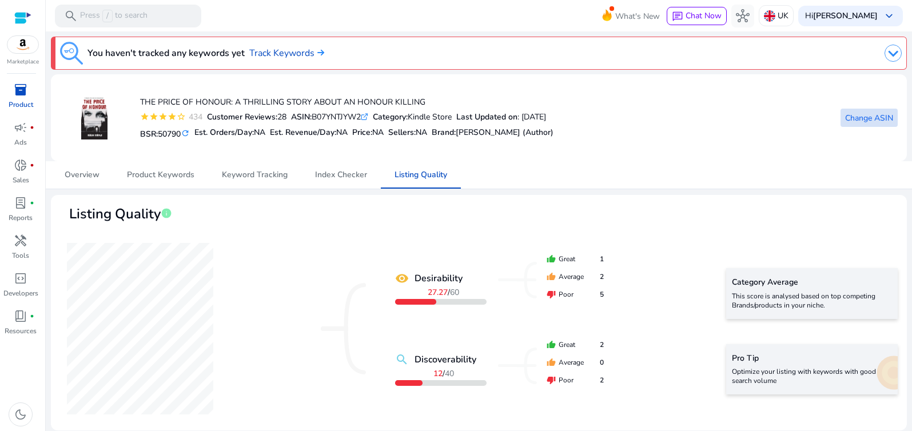
click at [877, 117] on span "Change ASIN" at bounding box center [869, 118] width 48 height 12
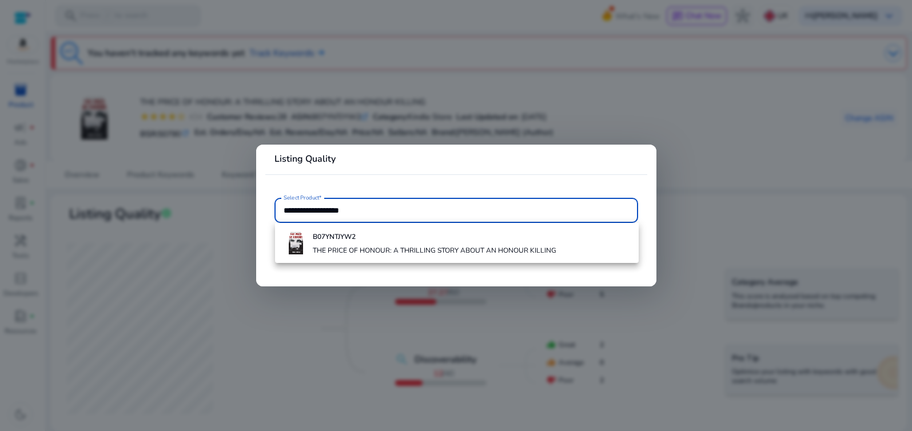
click at [364, 213] on input "**********" at bounding box center [456, 210] width 345 height 13
drag, startPoint x: 328, startPoint y: 213, endPoint x: 260, endPoint y: 210, distance: 68.1
click at [258, 211] on mat-card "**********" at bounding box center [456, 215] width 400 height 141
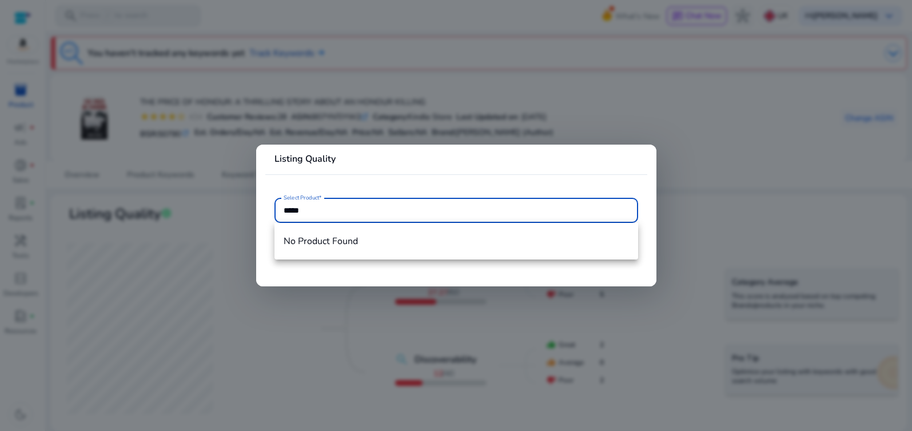
paste input "**********"
click at [375, 212] on input "**********" at bounding box center [456, 210] width 345 height 13
drag, startPoint x: 305, startPoint y: 209, endPoint x: 269, endPoint y: 208, distance: 36.6
click at [269, 208] on mat-card-content "**********" at bounding box center [456, 216] width 382 height 37
click at [350, 206] on input "**********" at bounding box center [456, 210] width 345 height 13
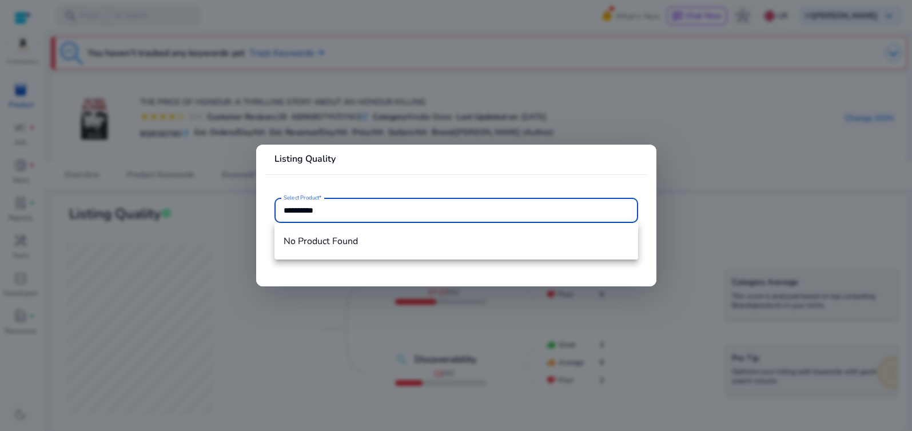
type input "**********"
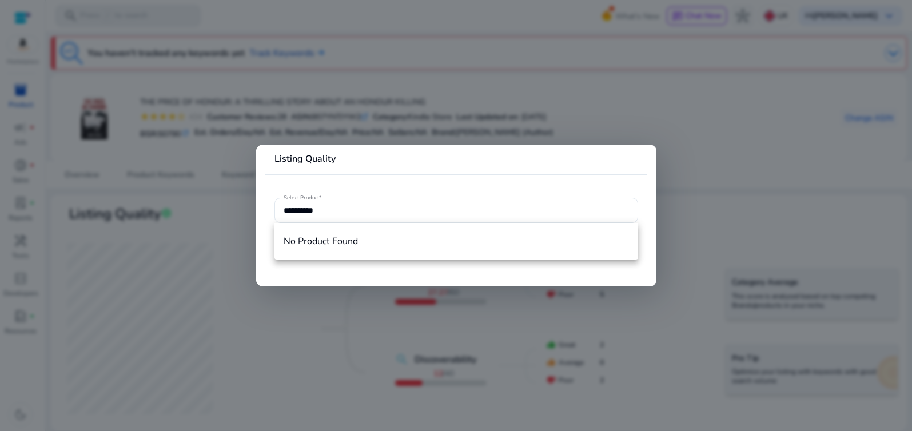
click at [234, 240] on div at bounding box center [456, 215] width 912 height 431
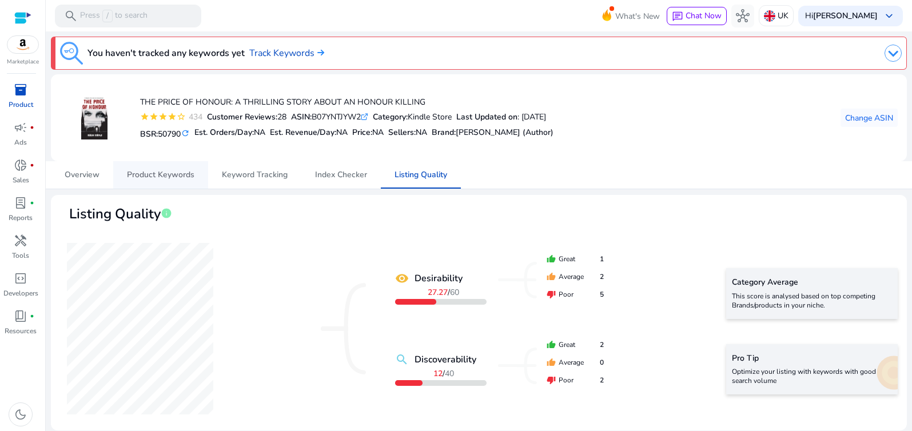
click at [161, 175] on span "Product Keywords" at bounding box center [160, 175] width 67 height 8
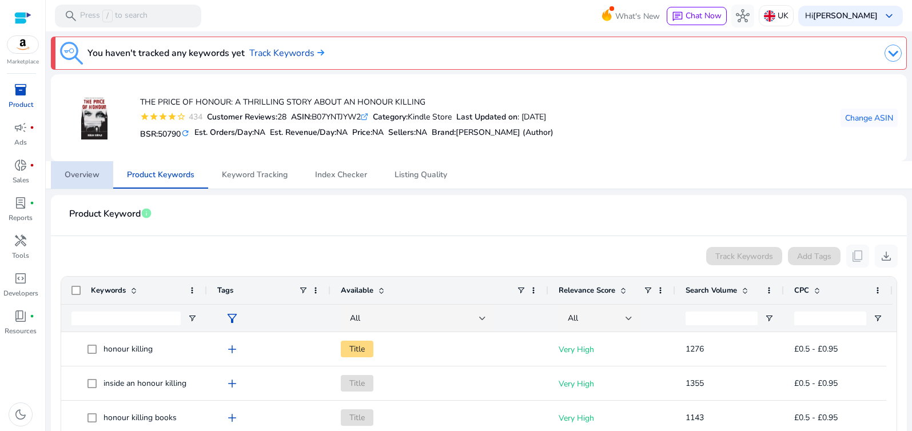
click at [87, 176] on span "Overview" at bounding box center [82, 175] width 35 height 8
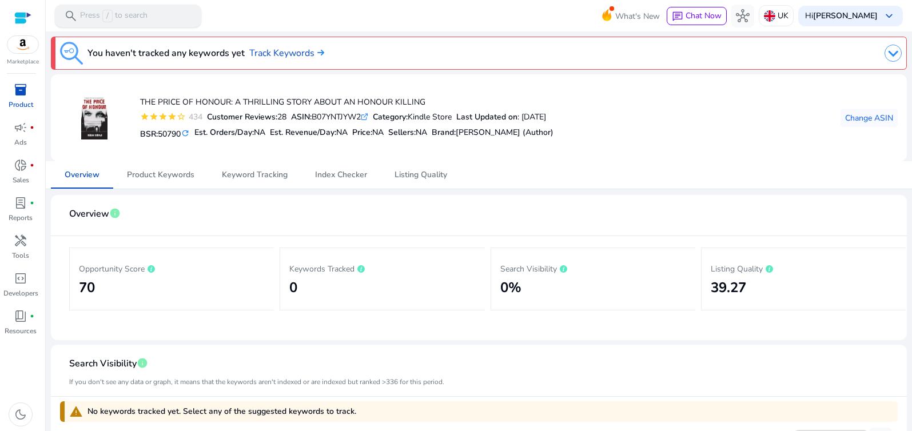
click at [173, 14] on div "search Press / to search" at bounding box center [128, 16] width 146 height 23
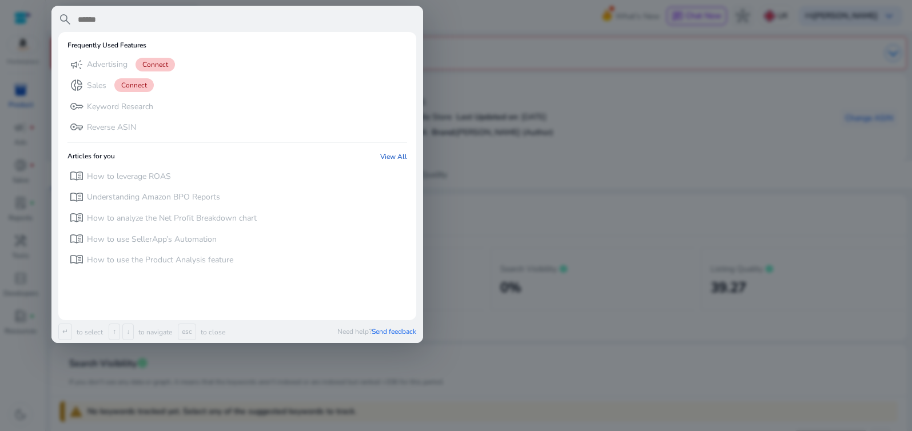
click at [113, 16] on input "text" at bounding box center [247, 20] width 340 height 14
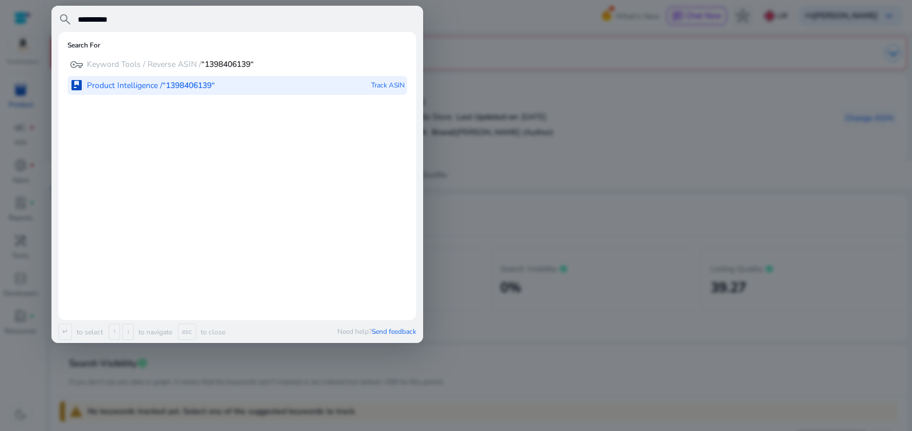
type input "**********"
click at [169, 83] on b "“1398406139“" at bounding box center [188, 85] width 53 height 11
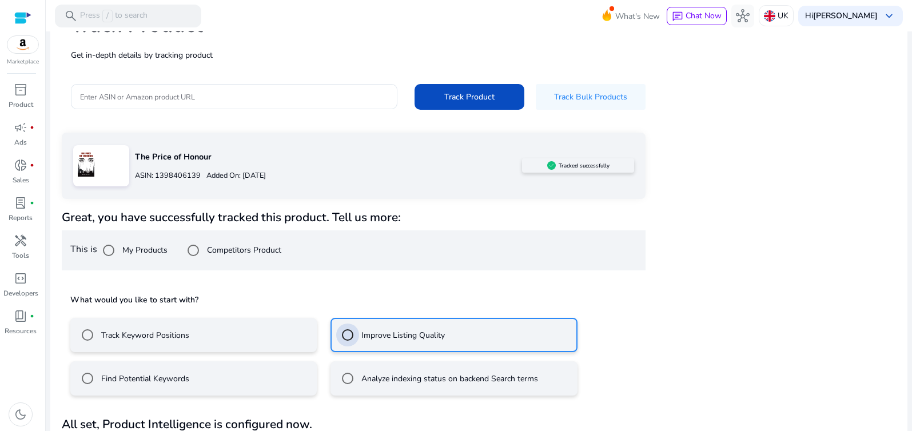
scroll to position [85, 0]
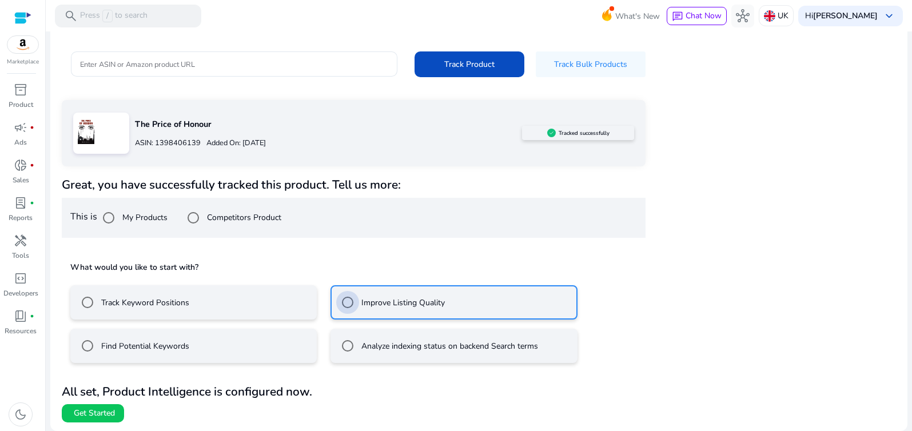
click at [402, 304] on label "Improve Listing Quality" at bounding box center [402, 303] width 86 height 12
drag, startPoint x: 238, startPoint y: 144, endPoint x: 148, endPoint y: 134, distance: 90.9
click at [228, 143] on p "Added On: [DATE]" at bounding box center [233, 143] width 65 height 11
click at [202, 156] on div "The Price of Honour ASIN: 1398406139 Added On: [DATE] Tracked successfully" at bounding box center [354, 133] width 584 height 66
click at [157, 144] on p "ASIN: 1398406139" at bounding box center [168, 143] width 66 height 11
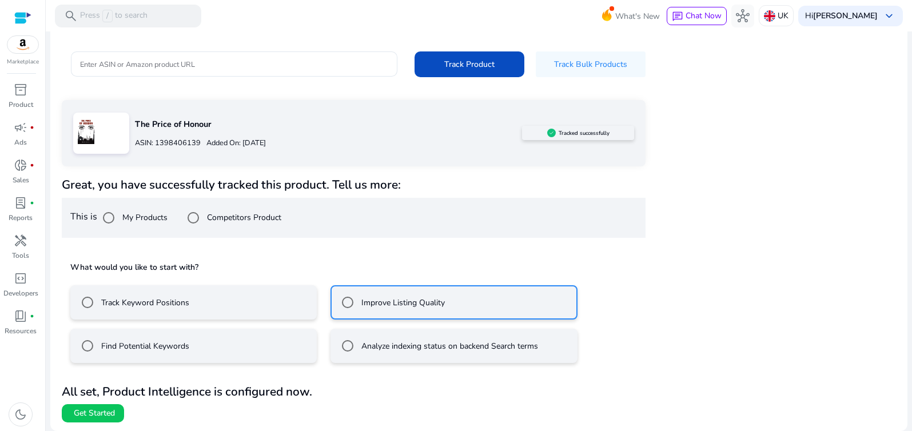
click at [117, 139] on div at bounding box center [101, 133] width 56 height 41
click at [447, 72] on span at bounding box center [469, 63] width 110 height 27
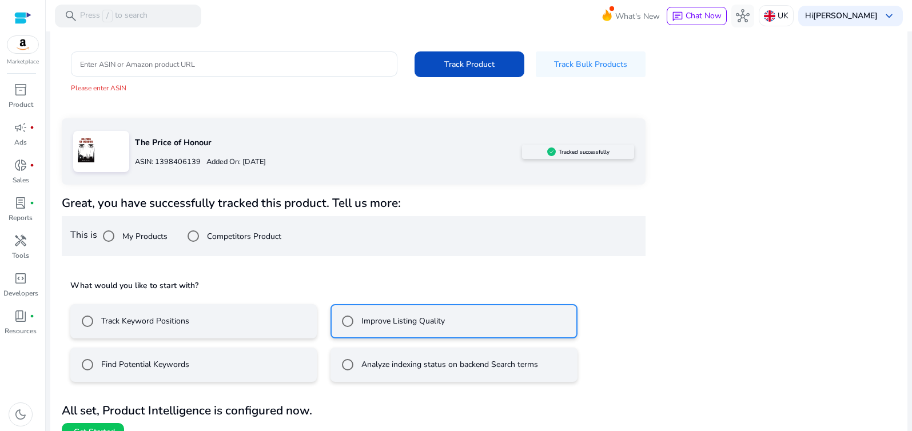
drag, startPoint x: 154, startPoint y: 161, endPoint x: 86, endPoint y: 133, distance: 74.3
click at [184, 164] on p "ASIN: 1398406139" at bounding box center [168, 162] width 66 height 11
click at [25, 100] on p "Product" at bounding box center [21, 104] width 25 height 10
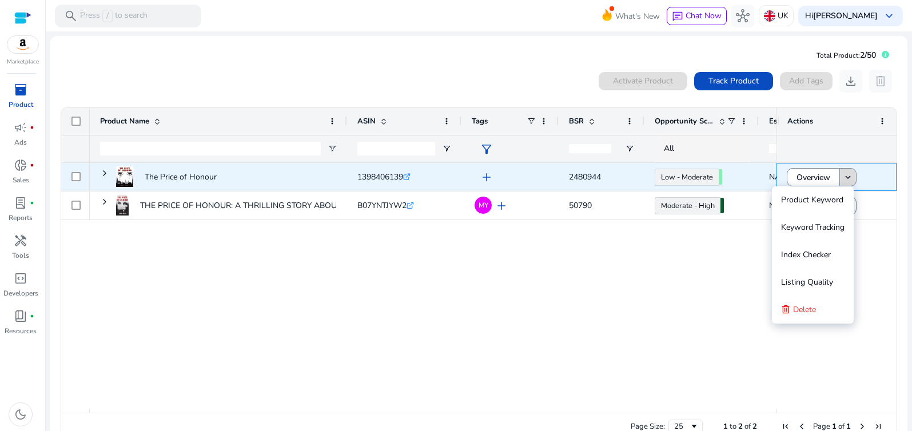
click at [846, 176] on mat-icon "keyboard_arrow_down" at bounding box center [848, 177] width 10 height 10
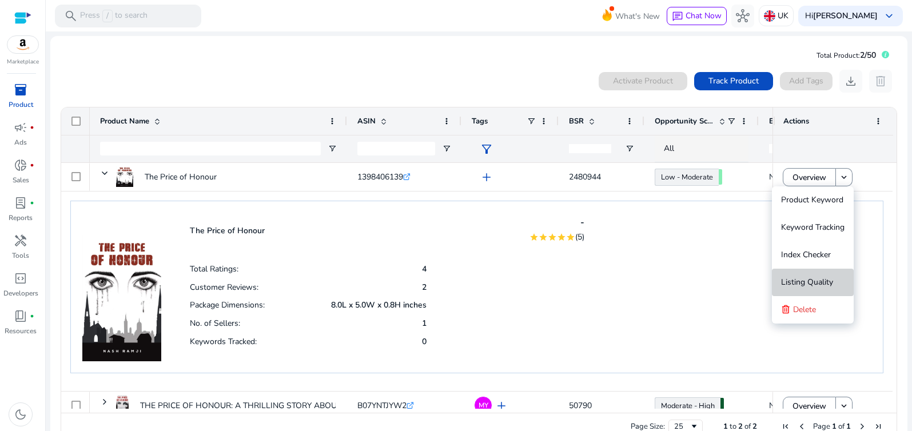
click at [817, 289] on span "Listing Quality" at bounding box center [807, 282] width 52 height 23
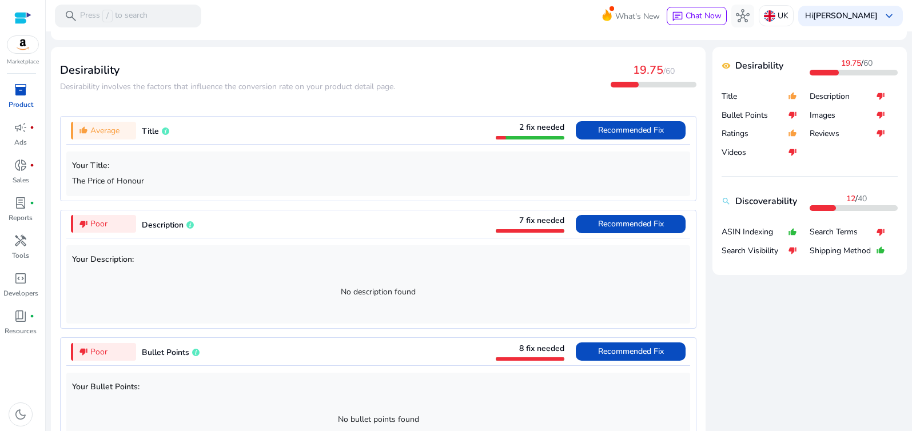
scroll to position [393, 0]
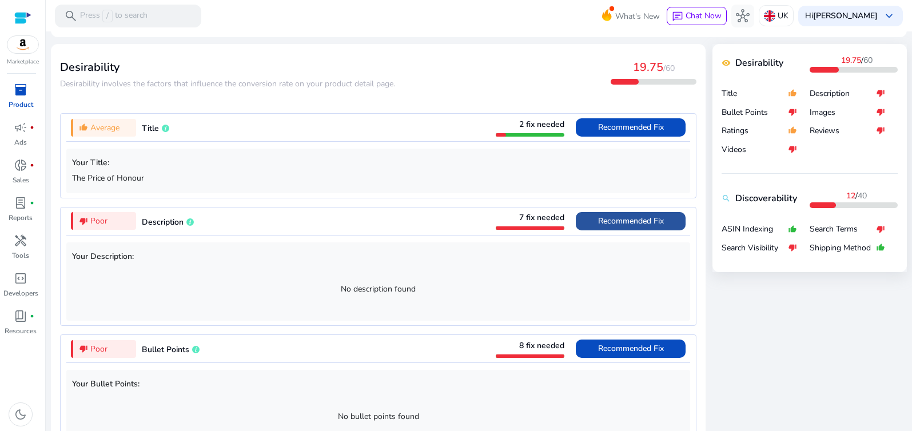
click at [603, 225] on span "Recommended Fix" at bounding box center [631, 221] width 66 height 11
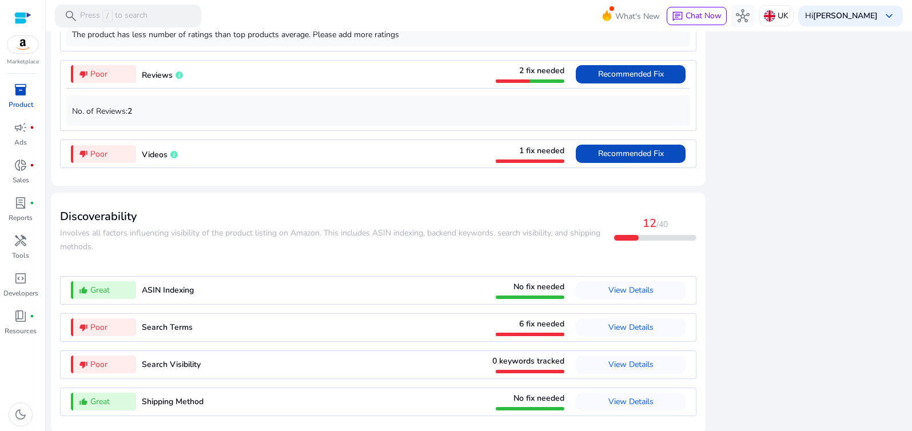
scroll to position [1350, 0]
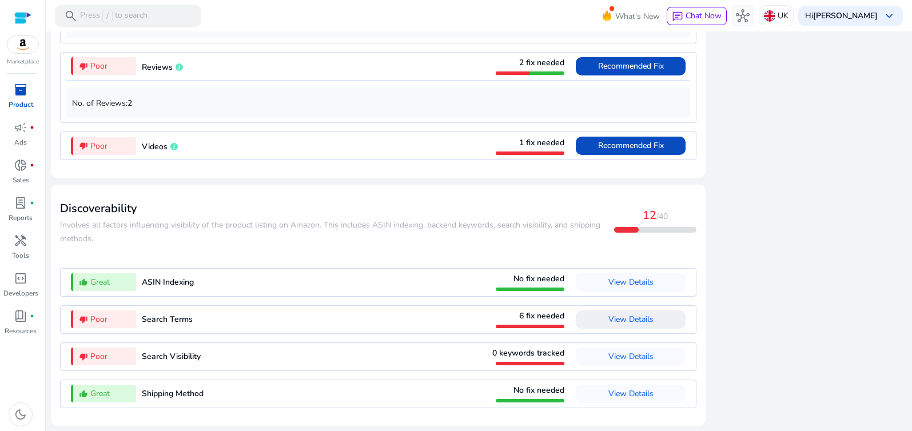
click at [637, 318] on span "View Details" at bounding box center [630, 319] width 45 height 11
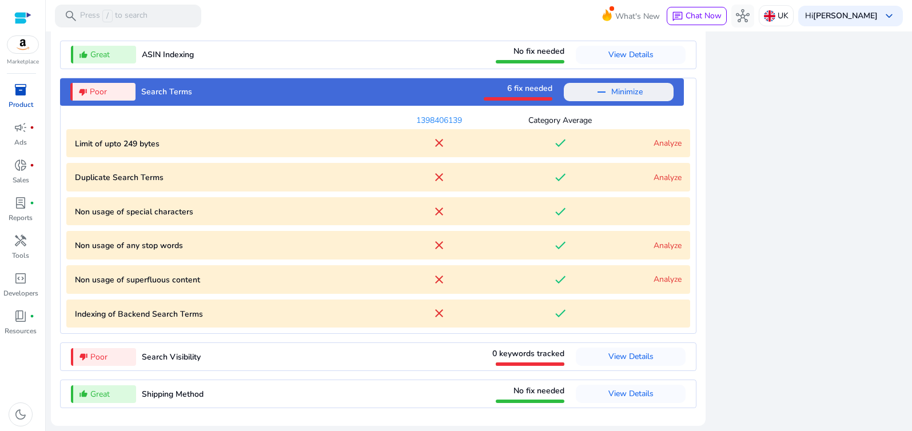
scroll to position [1316, 0]
click at [438, 246] on mat-icon "close" at bounding box center [439, 245] width 14 height 14
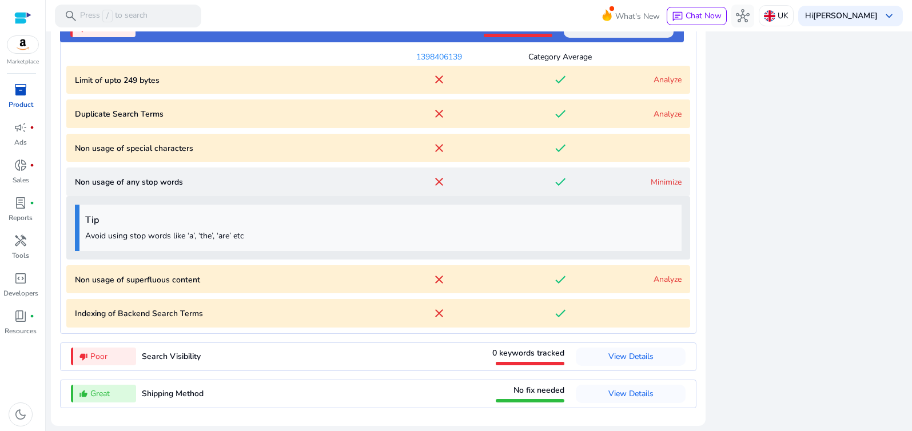
scroll to position [1380, 0]
click at [438, 180] on mat-icon "close" at bounding box center [439, 182] width 14 height 14
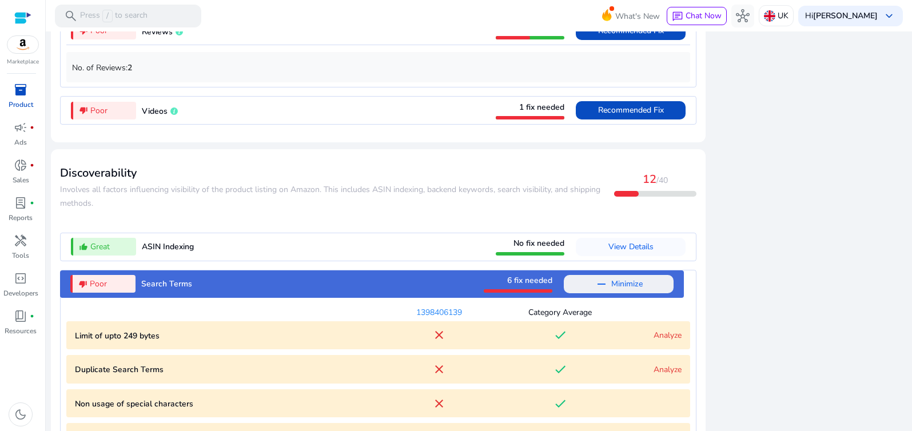
scroll to position [1114, 0]
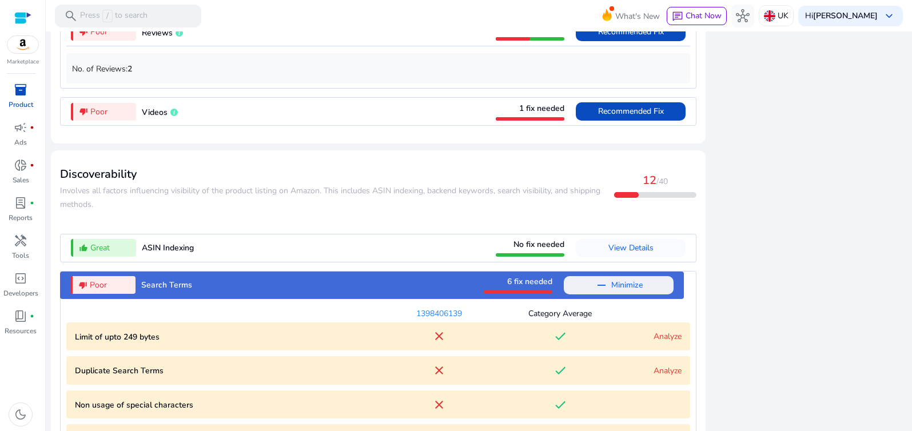
click at [601, 292] on mat-icon "remove" at bounding box center [602, 285] width 14 height 14
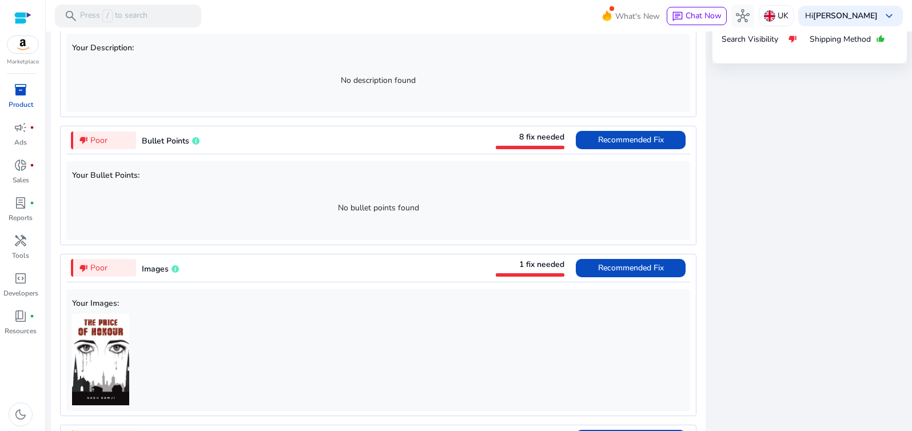
scroll to position [605, 0]
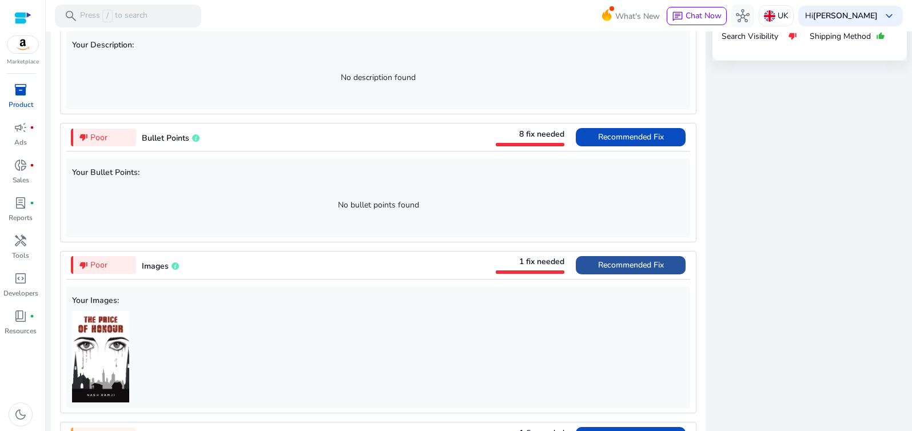
click at [601, 265] on span "Recommended Fix" at bounding box center [631, 265] width 66 height 11
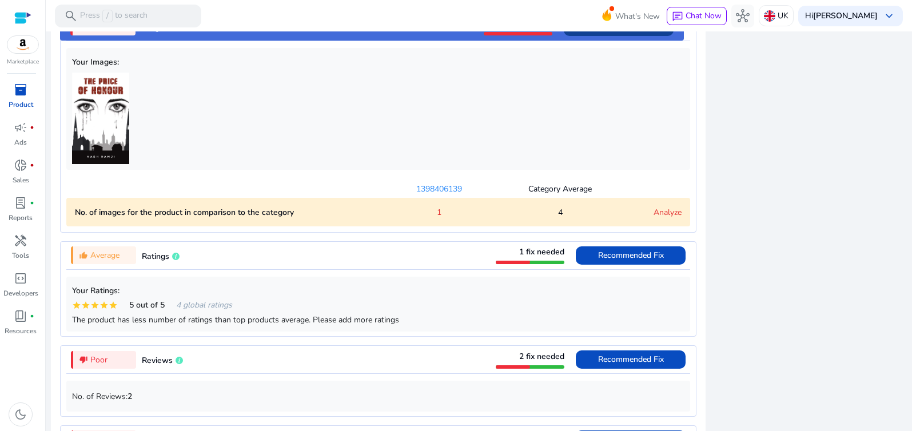
click at [598, 267] on mat-card "Desirability Desirability involves the factors that influence the conversion ra…" at bounding box center [378, 33] width 655 height 878
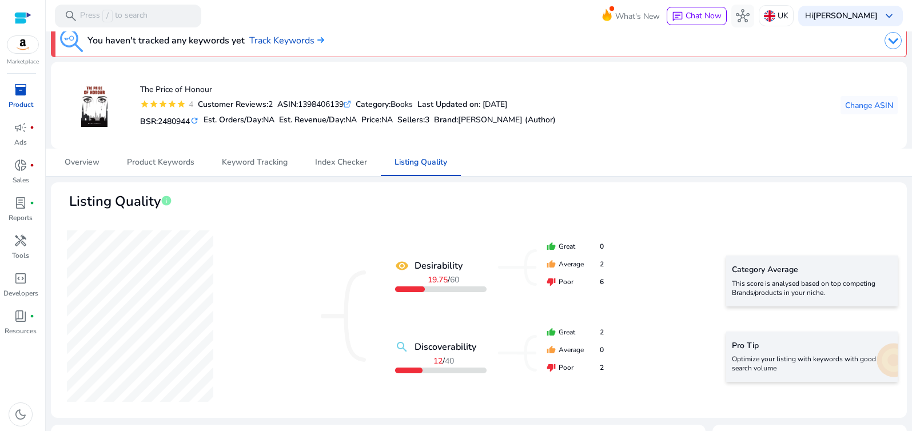
scroll to position [0, 0]
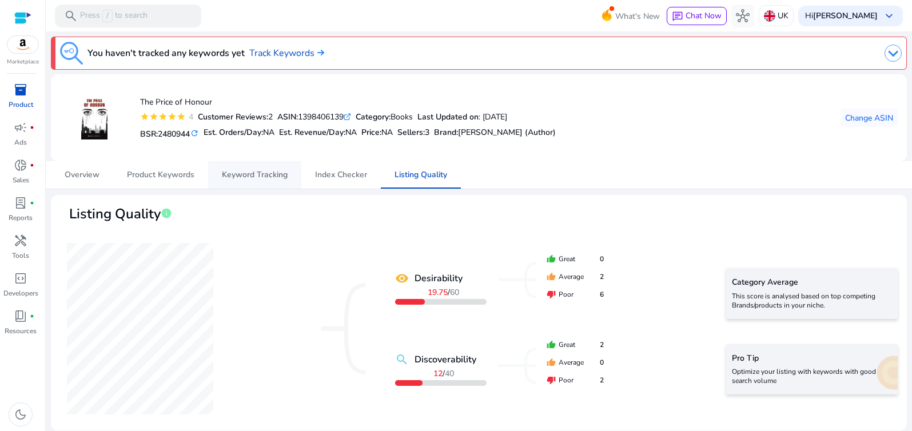
click at [257, 173] on span "Keyword Tracking" at bounding box center [255, 175] width 66 height 8
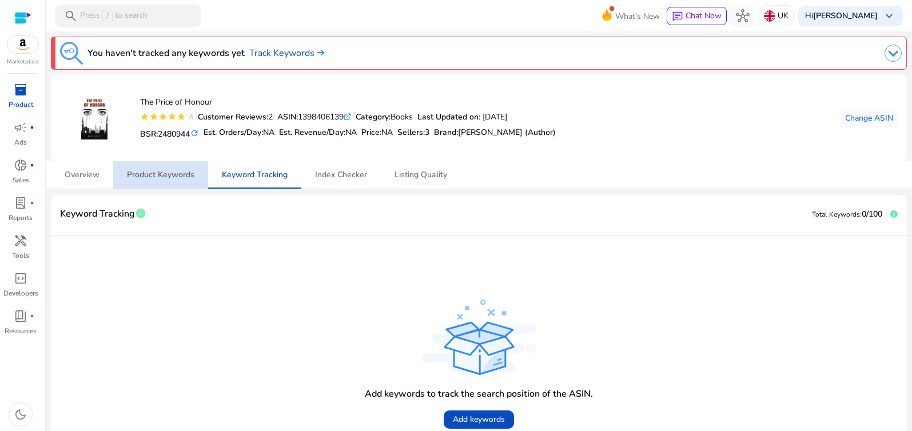
click at [168, 172] on span "Product Keywords" at bounding box center [160, 175] width 67 height 8
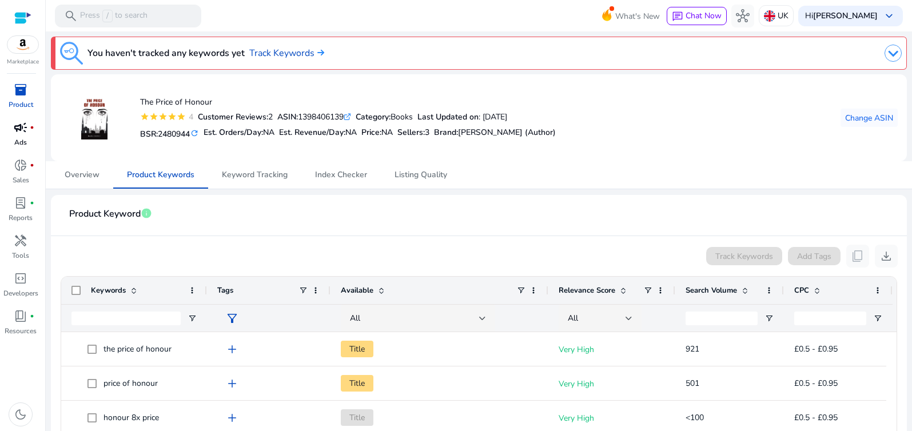
click at [22, 136] on div "campaign fiber_manual_record" at bounding box center [21, 127] width 32 height 18
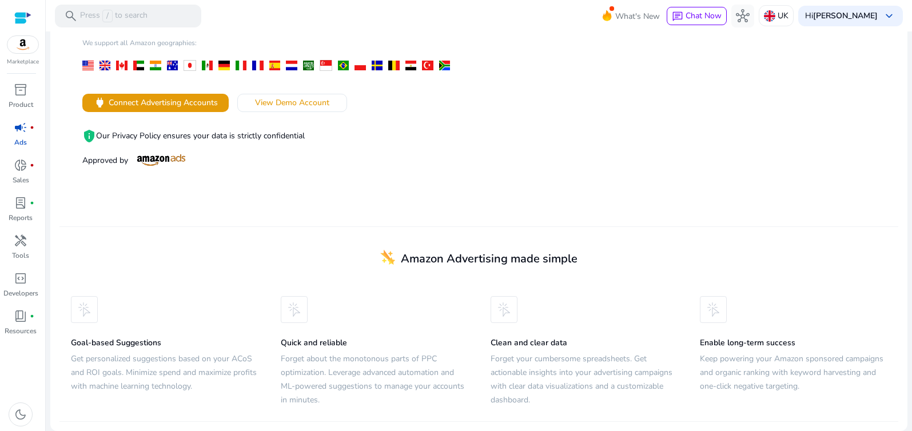
click at [88, 316] on img at bounding box center [84, 309] width 27 height 27
click at [98, 353] on div "Goal-based Suggestions Get personalized suggestions based on your ACoS and ROI …" at bounding box center [164, 346] width 210 height 123
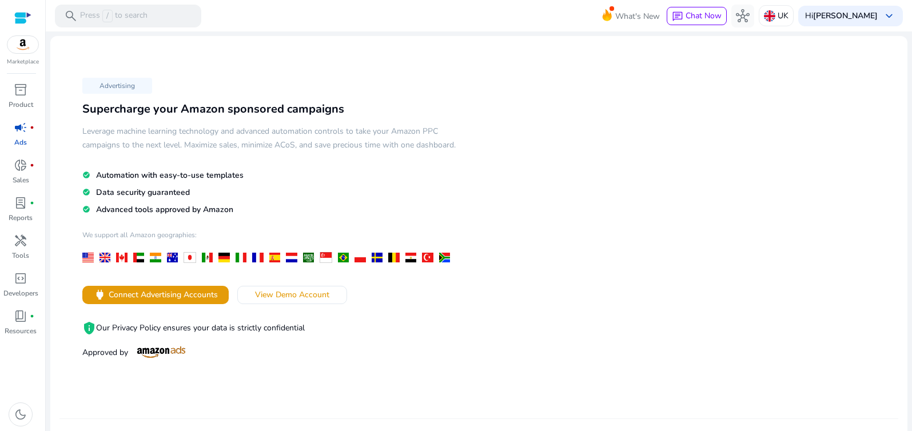
click at [122, 86] on p "Advertising" at bounding box center [117, 86] width 70 height 16
click at [152, 301] on span "Connect Advertising Accounts" at bounding box center [163, 295] width 109 height 12
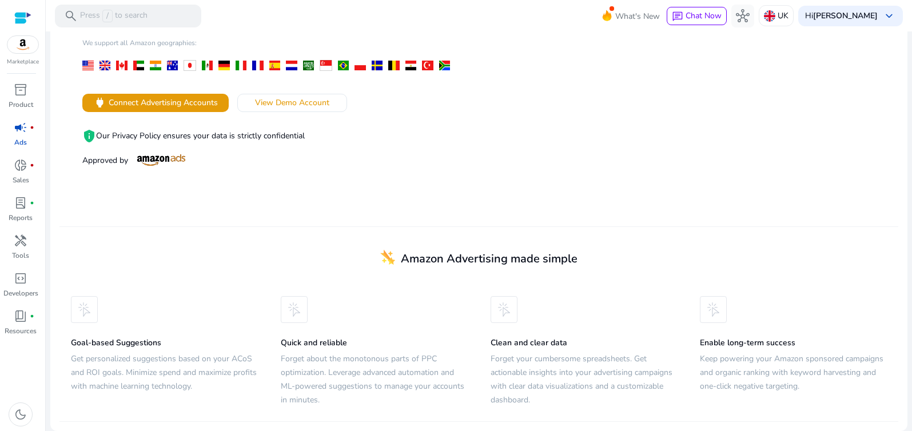
scroll to position [206, 0]
click at [505, 314] on img at bounding box center [504, 309] width 27 height 27
click at [530, 381] on h5 "Forget your cumbersome spreadsheets. Get actionable insights into your advertis…" at bounding box center [584, 379] width 187 height 55
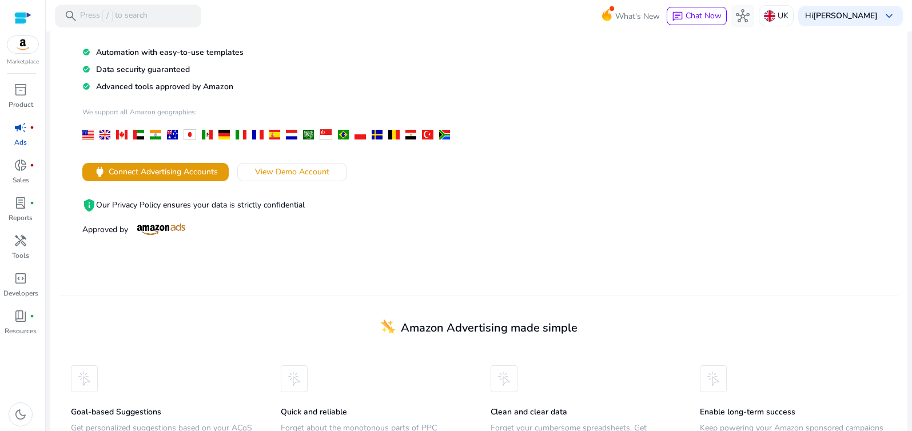
scroll to position [0, 0]
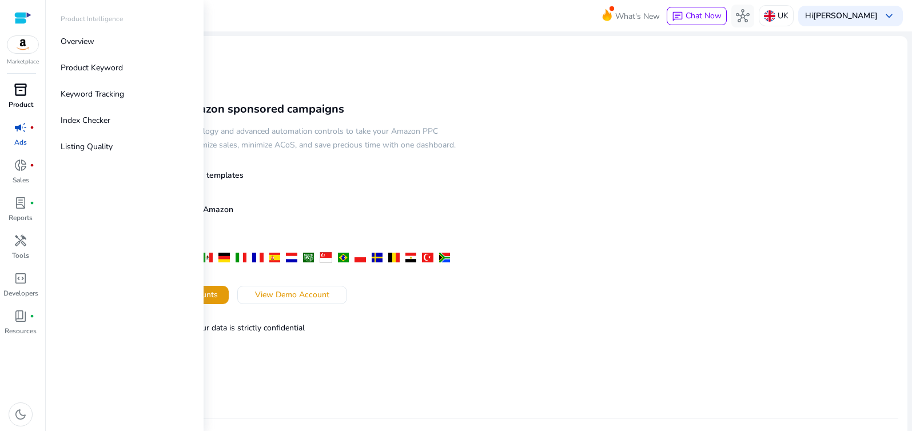
click at [22, 91] on span "inventory_2" at bounding box center [21, 90] width 14 height 14
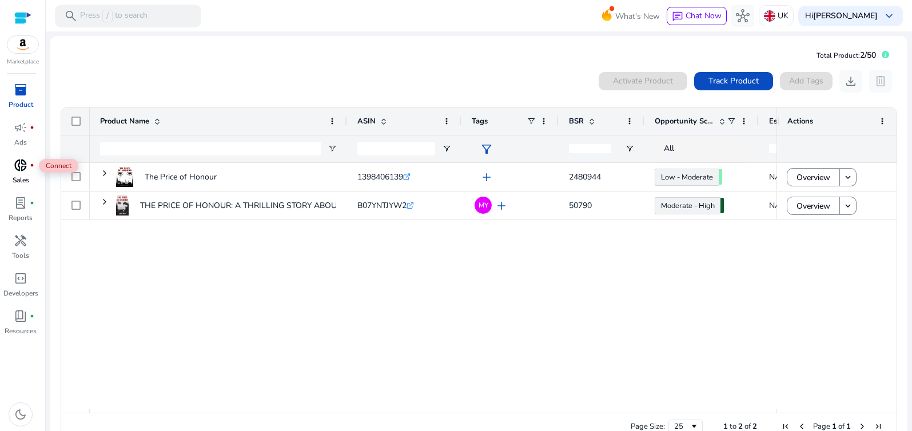
click at [18, 169] on span "donut_small" at bounding box center [21, 165] width 14 height 14
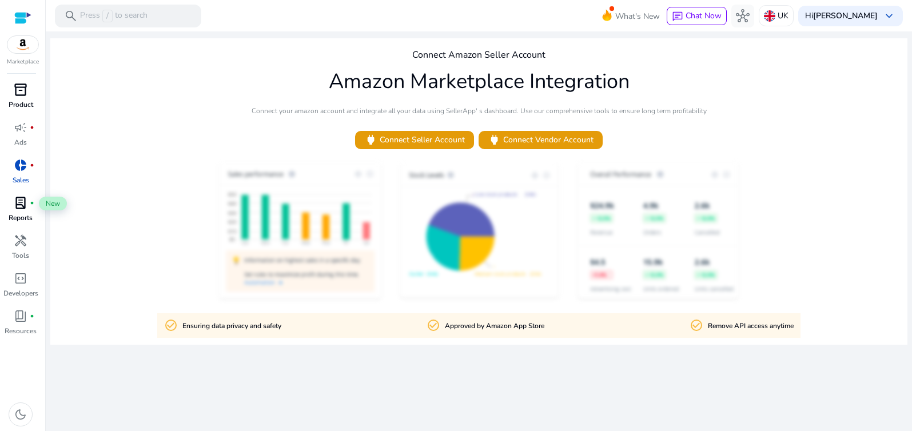
click at [21, 208] on span "lab_profile" at bounding box center [21, 203] width 14 height 14
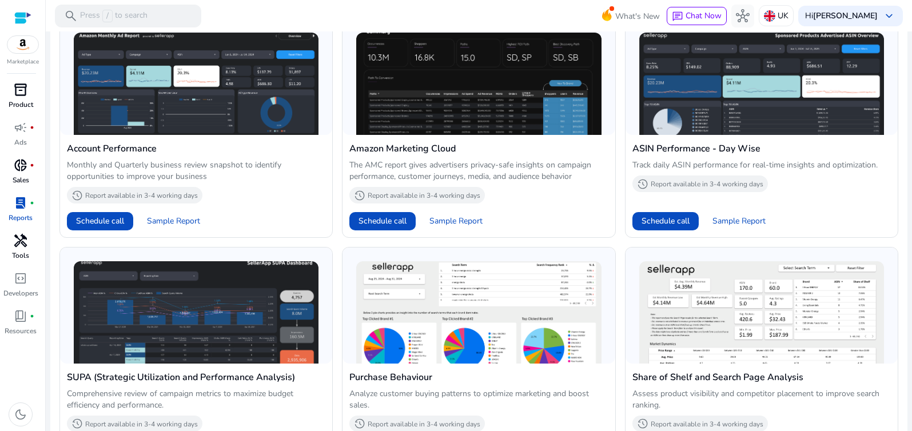
scroll to position [433, 0]
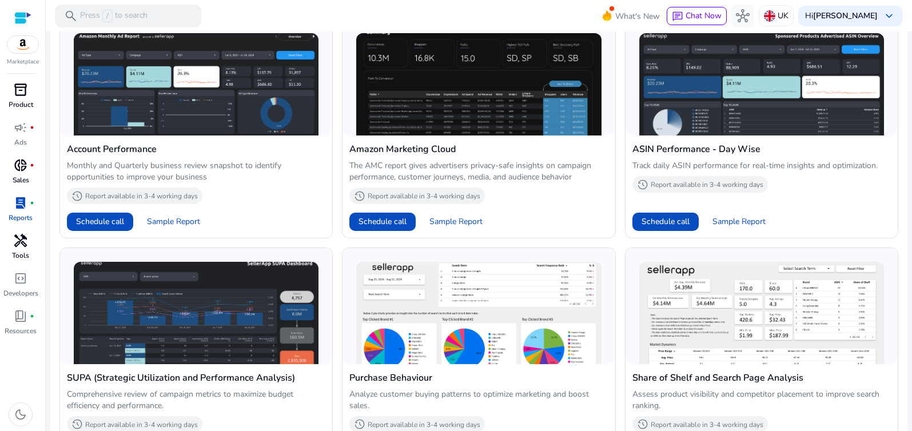
click at [26, 240] on span "handyman" at bounding box center [21, 241] width 14 height 14
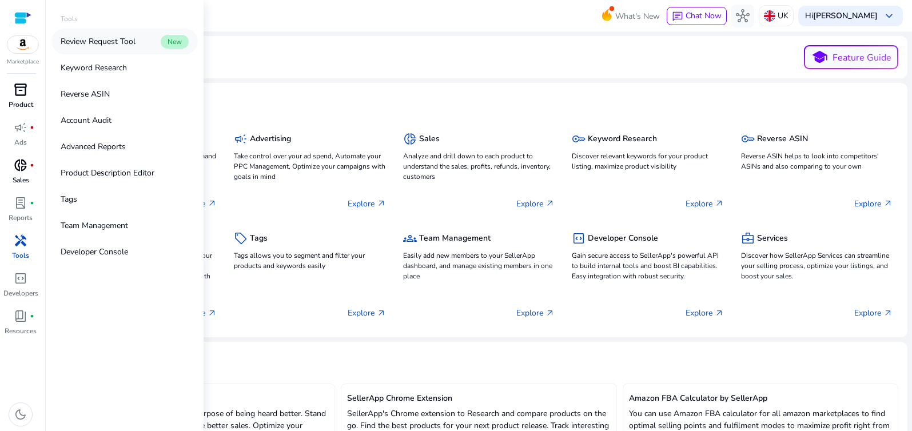
click at [117, 41] on p "Review Request Tool" at bounding box center [98, 41] width 75 height 12
click at [89, 67] on p "Keyword Research" at bounding box center [94, 68] width 66 height 12
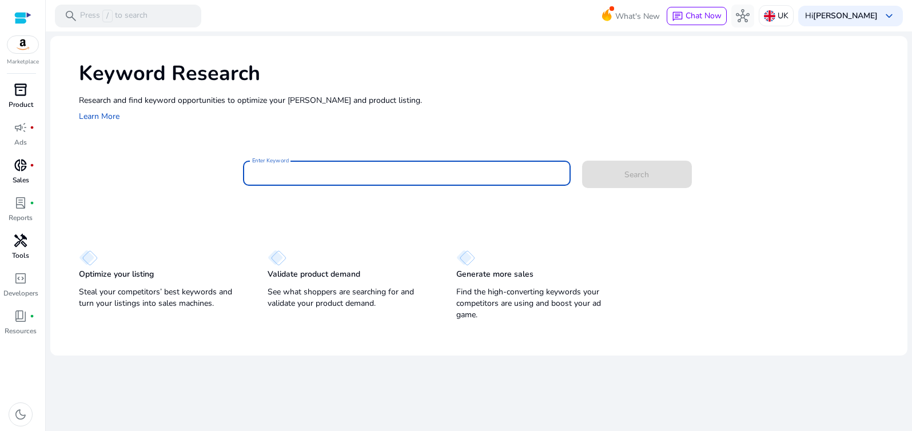
click at [312, 171] on input "Enter Keyword" at bounding box center [406, 173] width 309 height 13
click at [274, 172] on input "Enter Keyword" at bounding box center [406, 173] width 309 height 13
type input "**********"
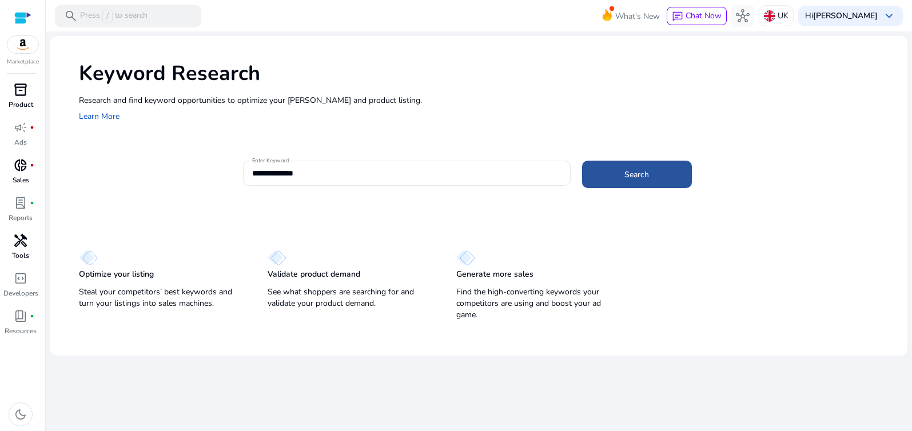
click at [645, 173] on span "Search" at bounding box center [636, 175] width 25 height 12
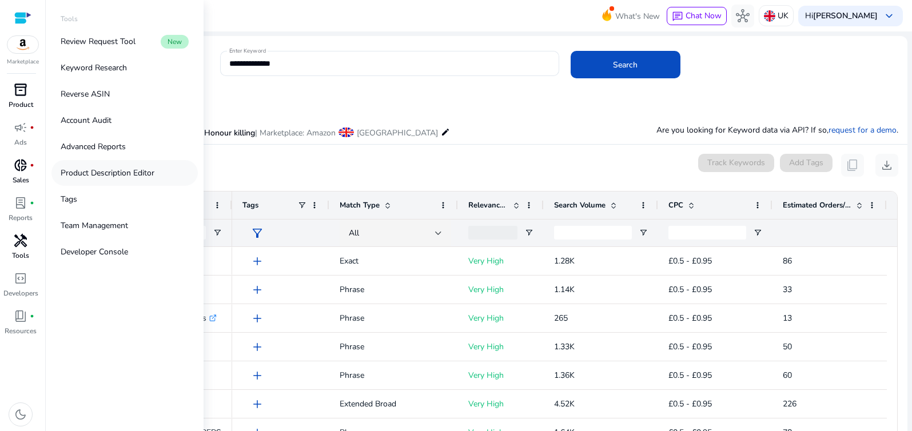
click at [116, 171] on p "Product Description Editor" at bounding box center [108, 173] width 94 height 12
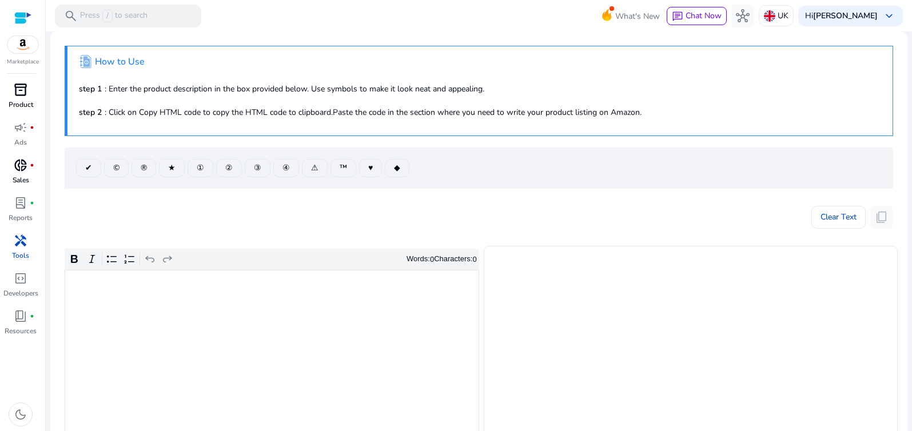
click at [133, 98] on div ".st1{fill:#2c8af8}.st2{fill:#fcfeff} How to Use step 1 : Enter the product desc…" at bounding box center [479, 91] width 828 height 90
drag, startPoint x: 110, startPoint y: 194, endPoint x: 105, endPoint y: 182, distance: 12.5
click at [109, 192] on mat-card ".st1{fill:#2c8af8}.st2{fill:#fcfeff} How to Use step 1 : Enter the product desc…" at bounding box center [478, 316] width 857 height 571
click at [143, 93] on p "step 1 : Enter the product description in the box provided below. Use symbols t…" at bounding box center [480, 89] width 802 height 12
click at [92, 295] on div "Rich Text Editor. Editing area: main. Press ⌥0 for help." at bounding box center [272, 356] width 414 height 173
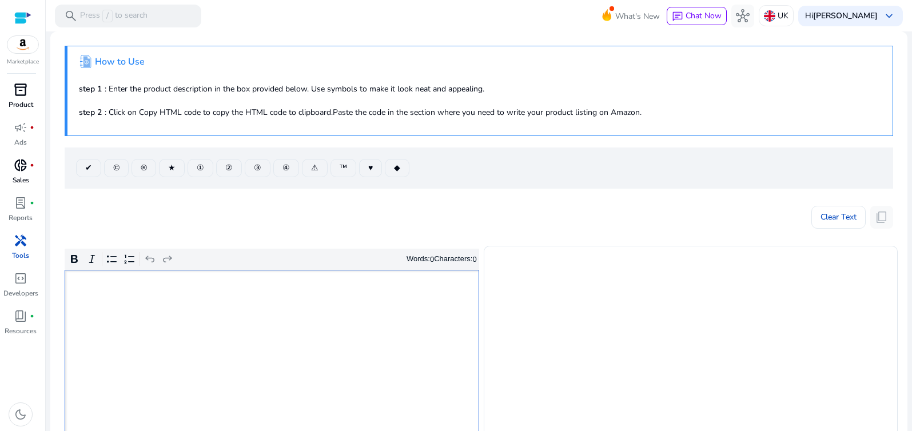
type textarea "**********"
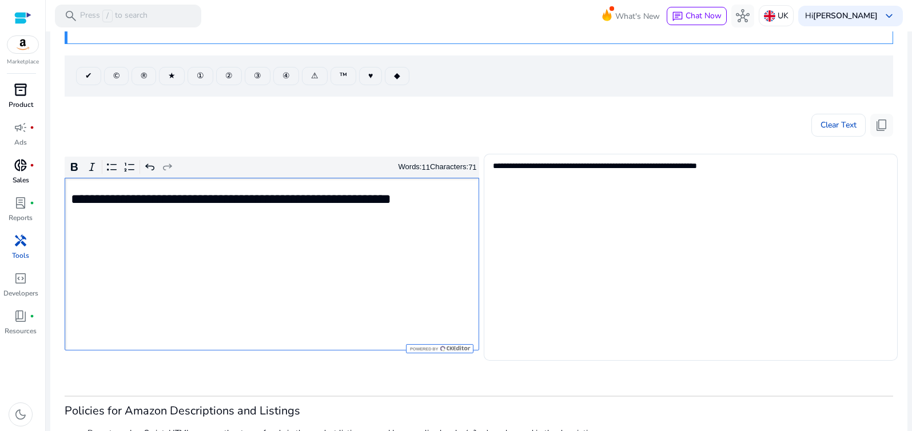
scroll to position [99, 0]
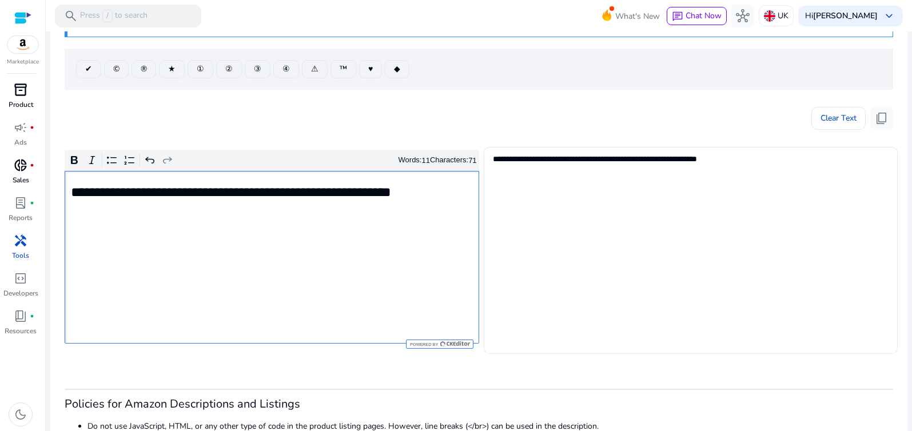
click at [591, 181] on textarea "**********" at bounding box center [691, 251] width 396 height 196
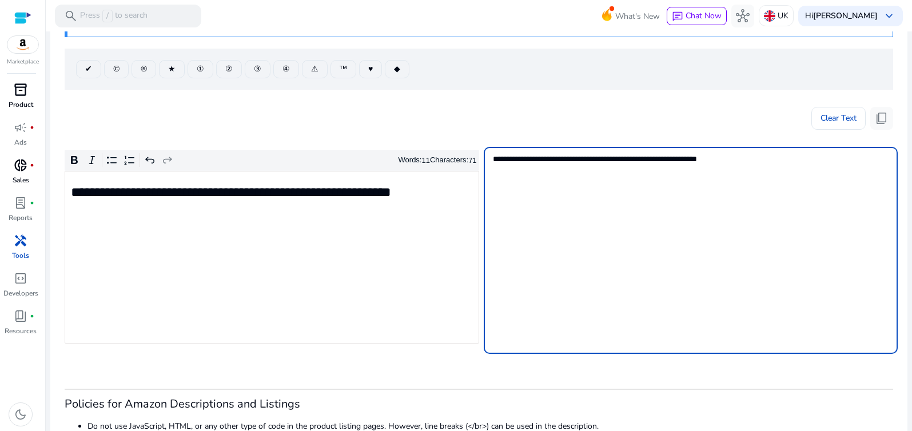
click at [595, 169] on textarea "**********" at bounding box center [691, 251] width 396 height 196
drag, startPoint x: 591, startPoint y: 160, endPoint x: 576, endPoint y: 160, distance: 14.9
click at [589, 160] on textarea "**********" at bounding box center [691, 251] width 396 height 196
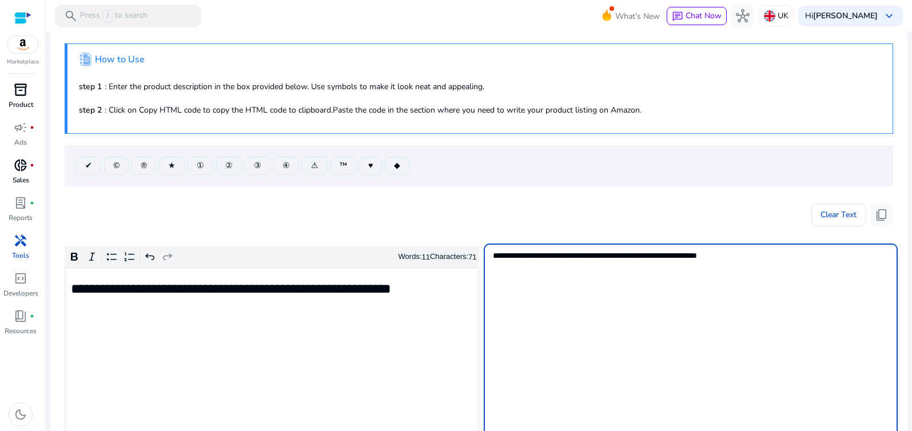
scroll to position [0, 0]
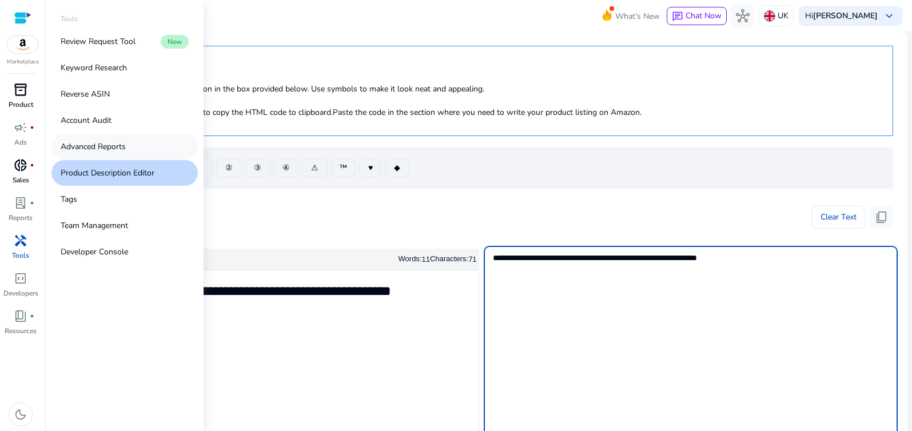
click at [87, 149] on p "Advanced Reports" at bounding box center [93, 147] width 65 height 12
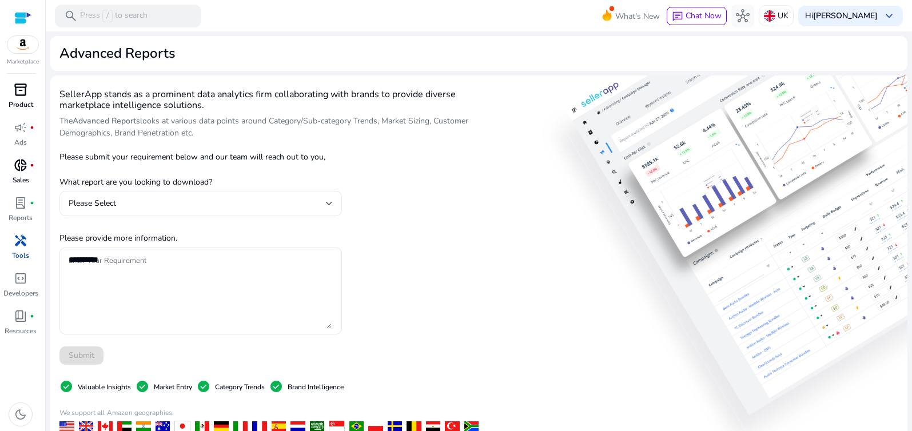
click at [163, 196] on div "Please Select" at bounding box center [201, 203] width 264 height 25
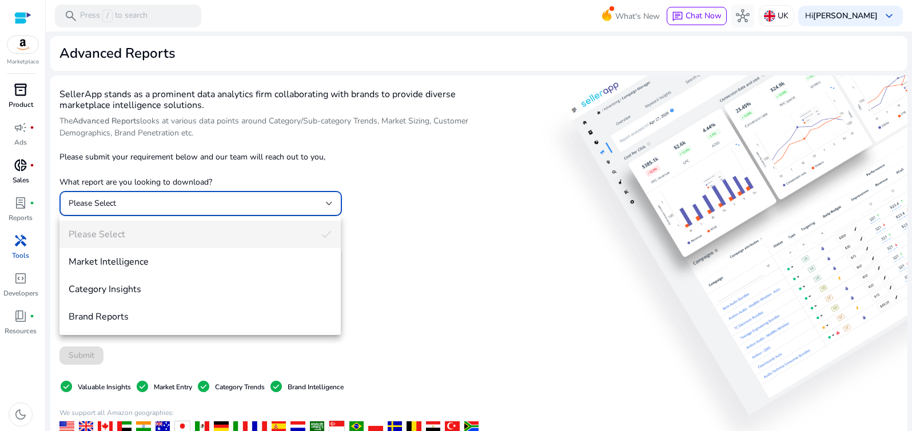
click at [18, 210] on div at bounding box center [456, 215] width 912 height 431
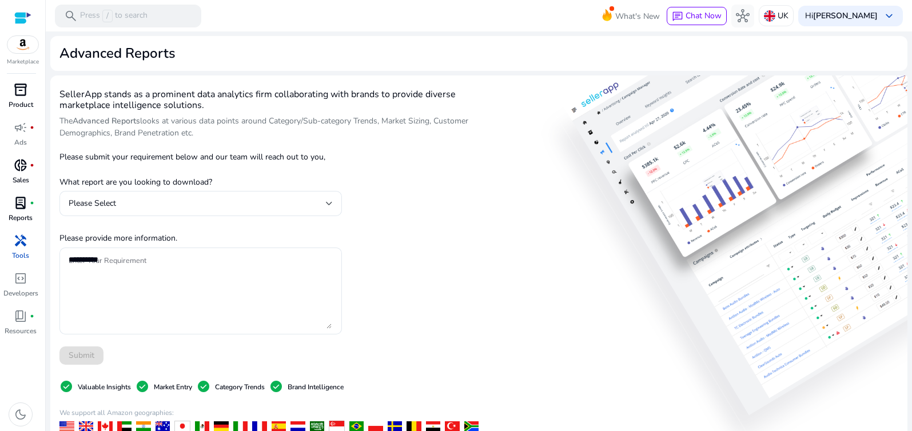
click at [19, 210] on span "lab_profile" at bounding box center [21, 203] width 14 height 14
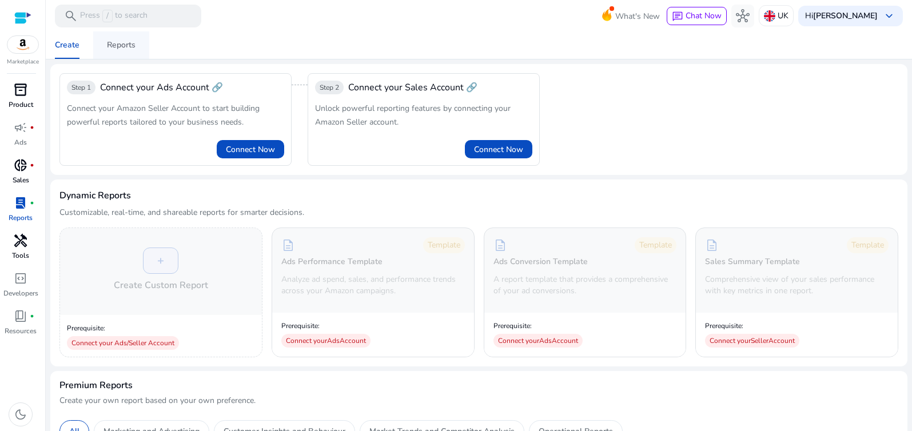
click at [126, 42] on div "Reports" at bounding box center [121, 45] width 29 height 8
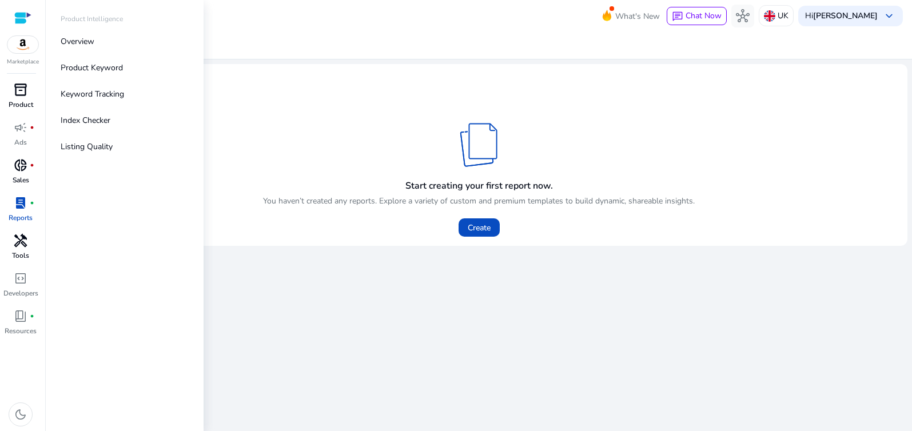
click at [23, 97] on span "inventory_2" at bounding box center [21, 90] width 14 height 14
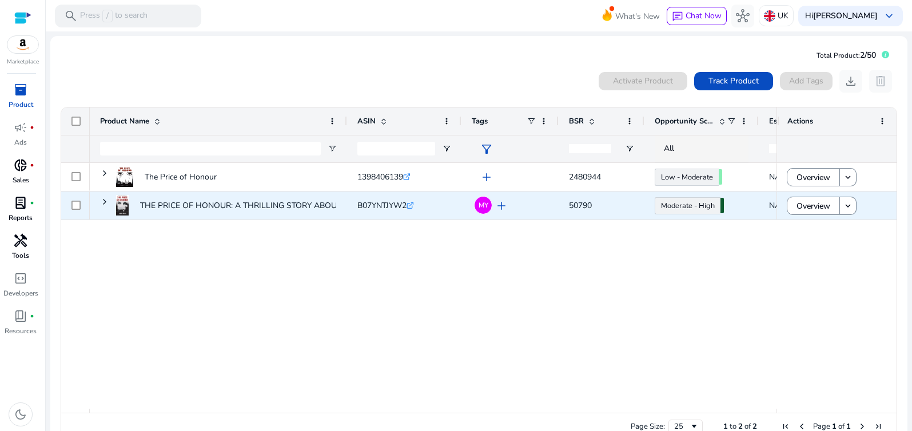
click at [263, 220] on div "THE PRICE OF HONOUR: A THRILLING STORY ABOUT AN HONOUR KILLING..." at bounding box center [285, 205] width 290 height 31
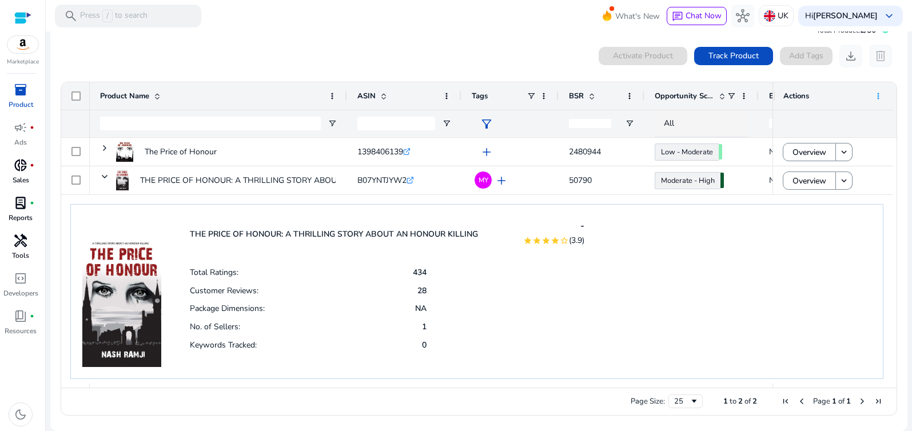
click at [874, 97] on span at bounding box center [878, 95] width 9 height 9
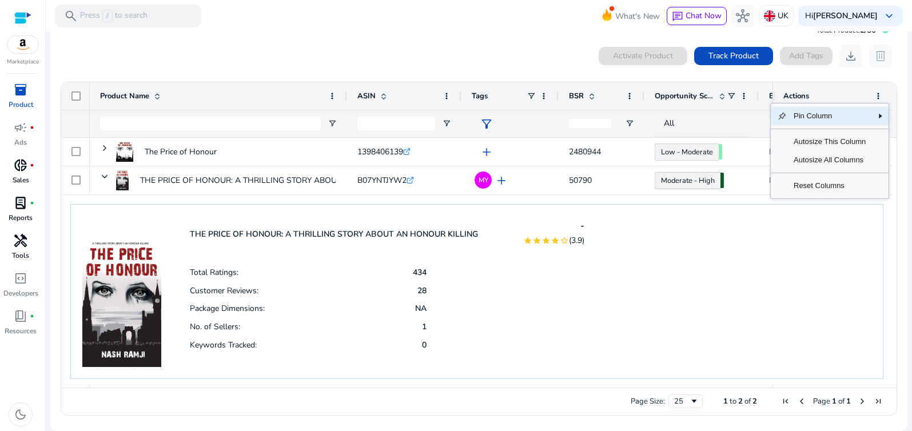
click at [839, 87] on div "Actions" at bounding box center [826, 96] width 87 height 22
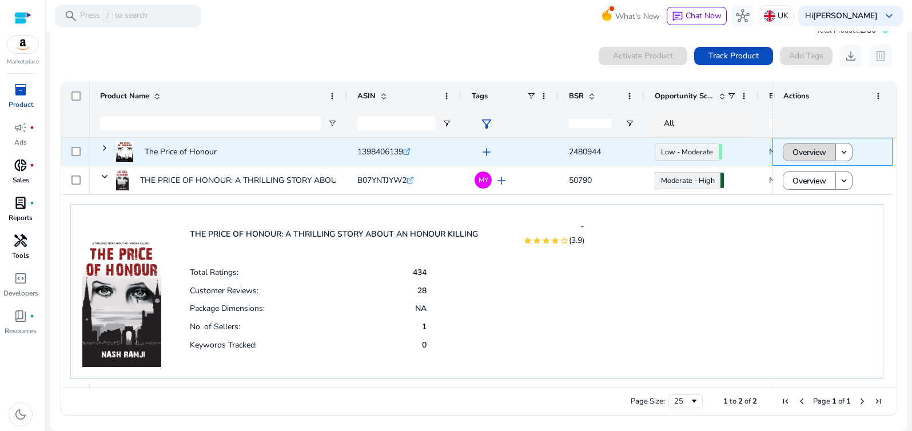
click at [806, 154] on span "Overview" at bounding box center [809, 152] width 34 height 23
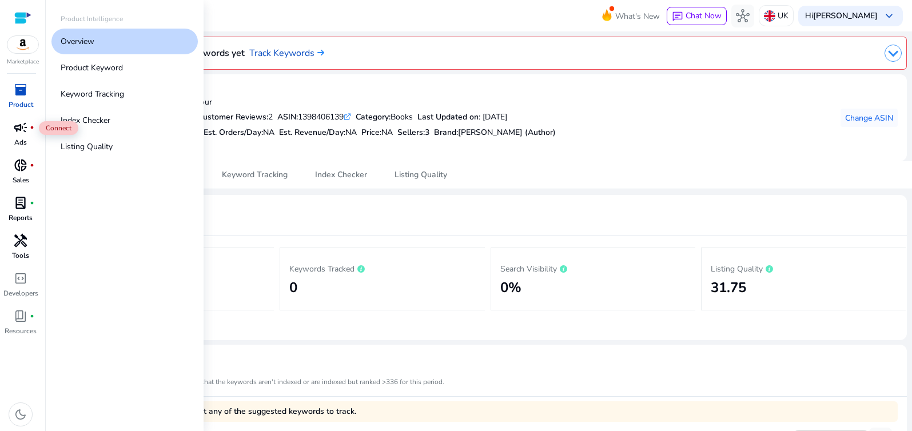
click at [15, 133] on span "campaign" at bounding box center [21, 128] width 14 height 14
